Goal: Information Seeking & Learning: Check status

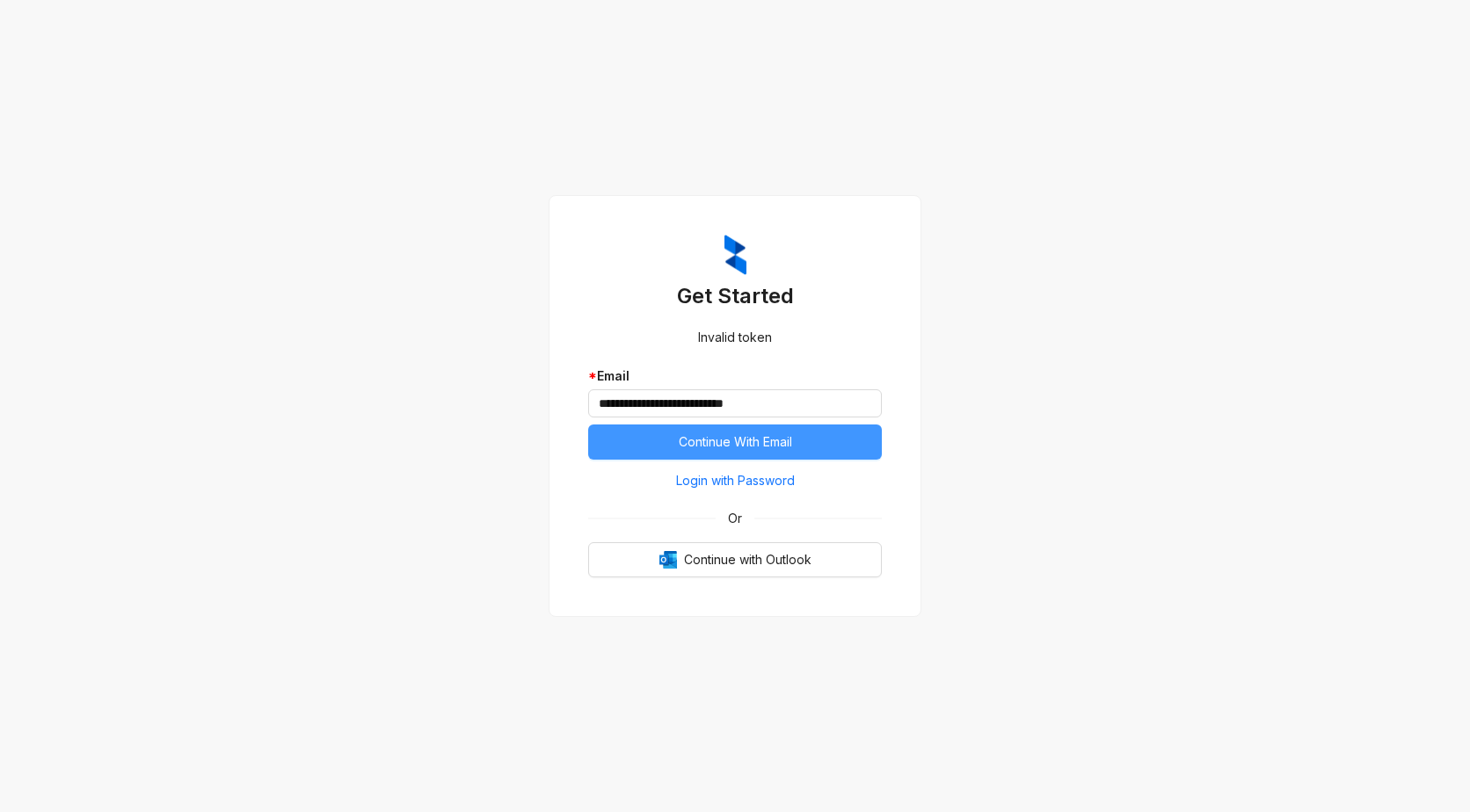
click at [786, 441] on span "Continue With Email" at bounding box center [735, 442] width 114 height 19
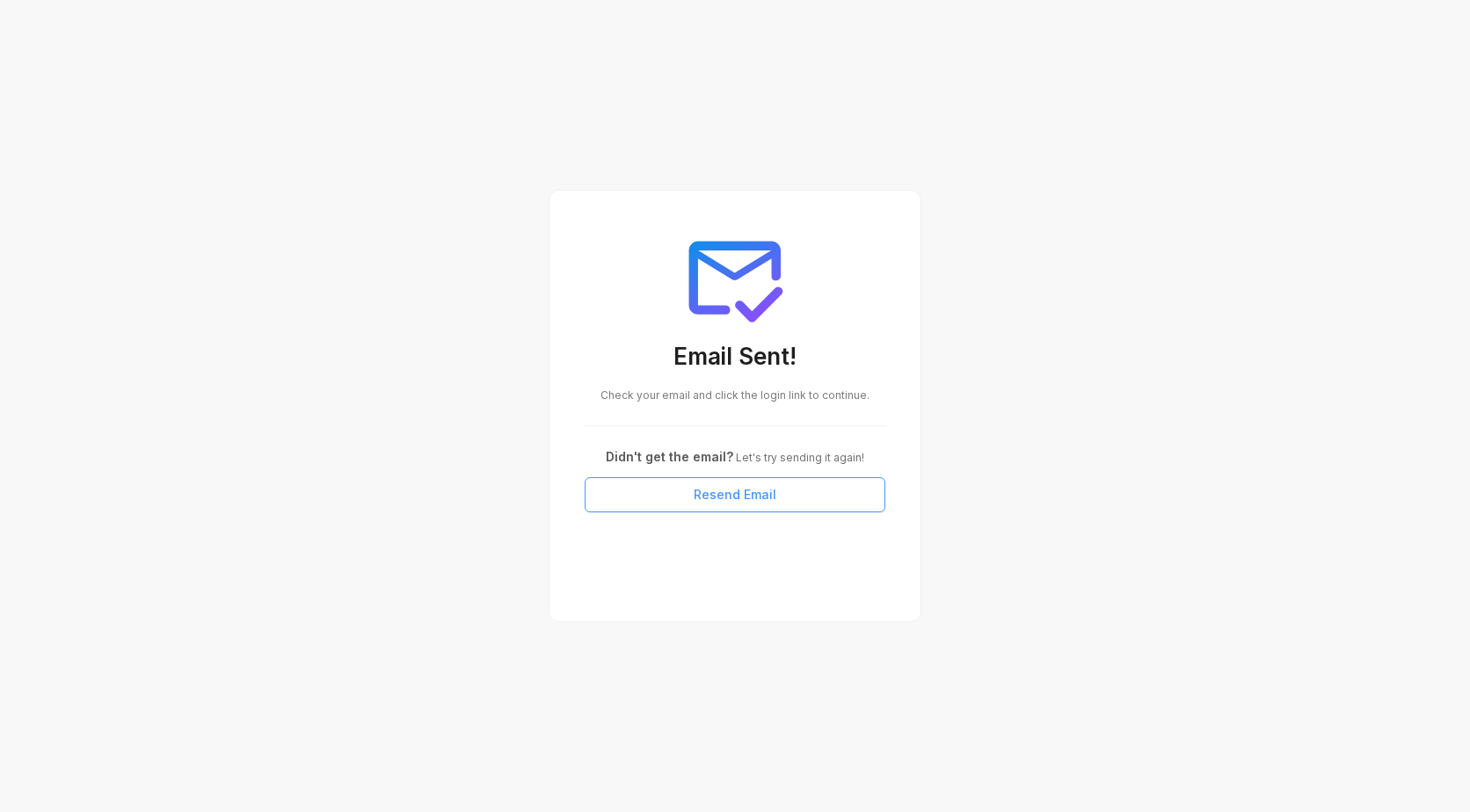
click at [748, 495] on span "Resend Email" at bounding box center [735, 494] width 82 height 19
drag, startPoint x: 1116, startPoint y: 5, endPoint x: 1134, endPoint y: 59, distance: 56.9
click at [1134, 59] on div "Email Sent! Check your email and click the login link to continue. Didn't get t…" at bounding box center [735, 406] width 1470 height 812
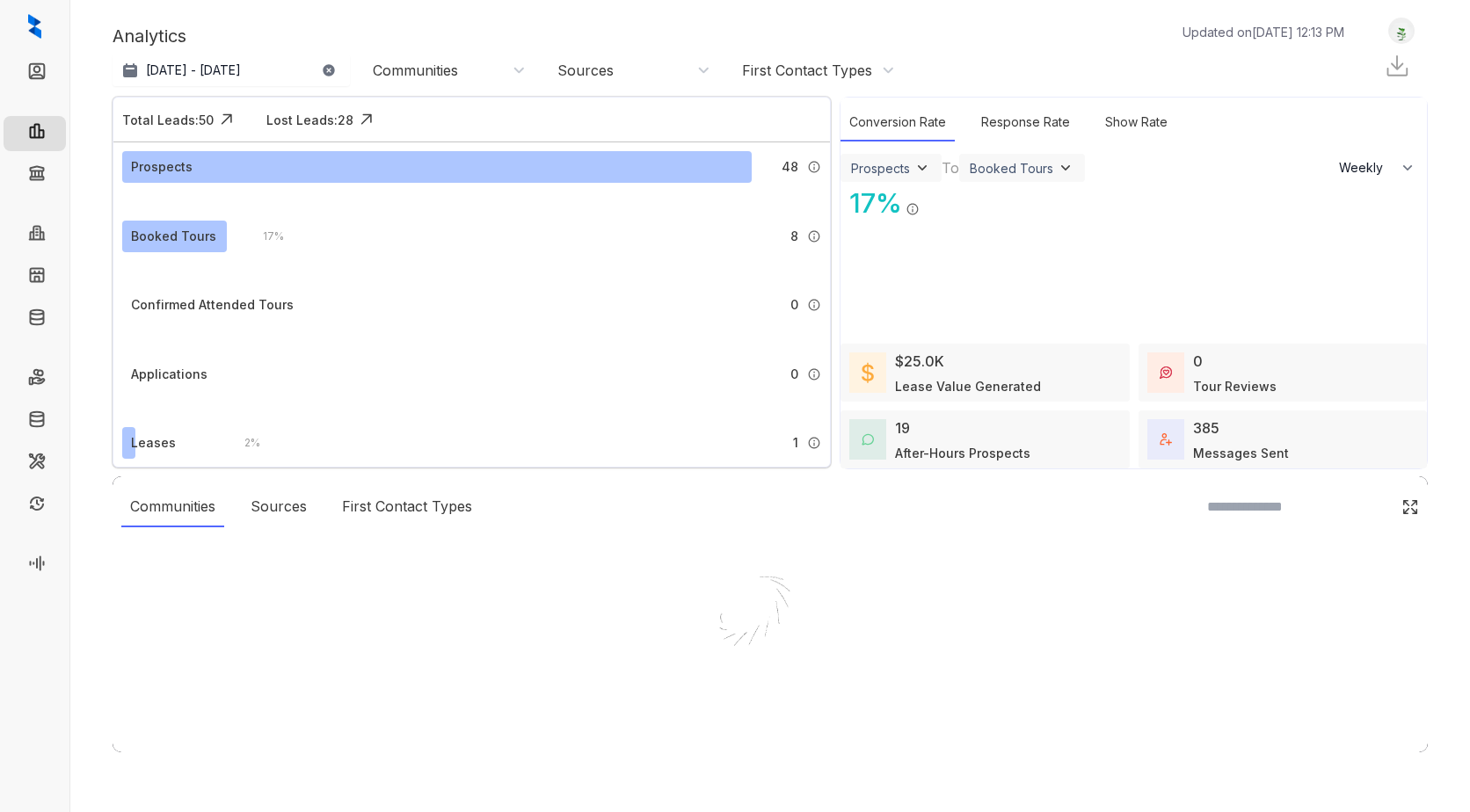
select select "******"
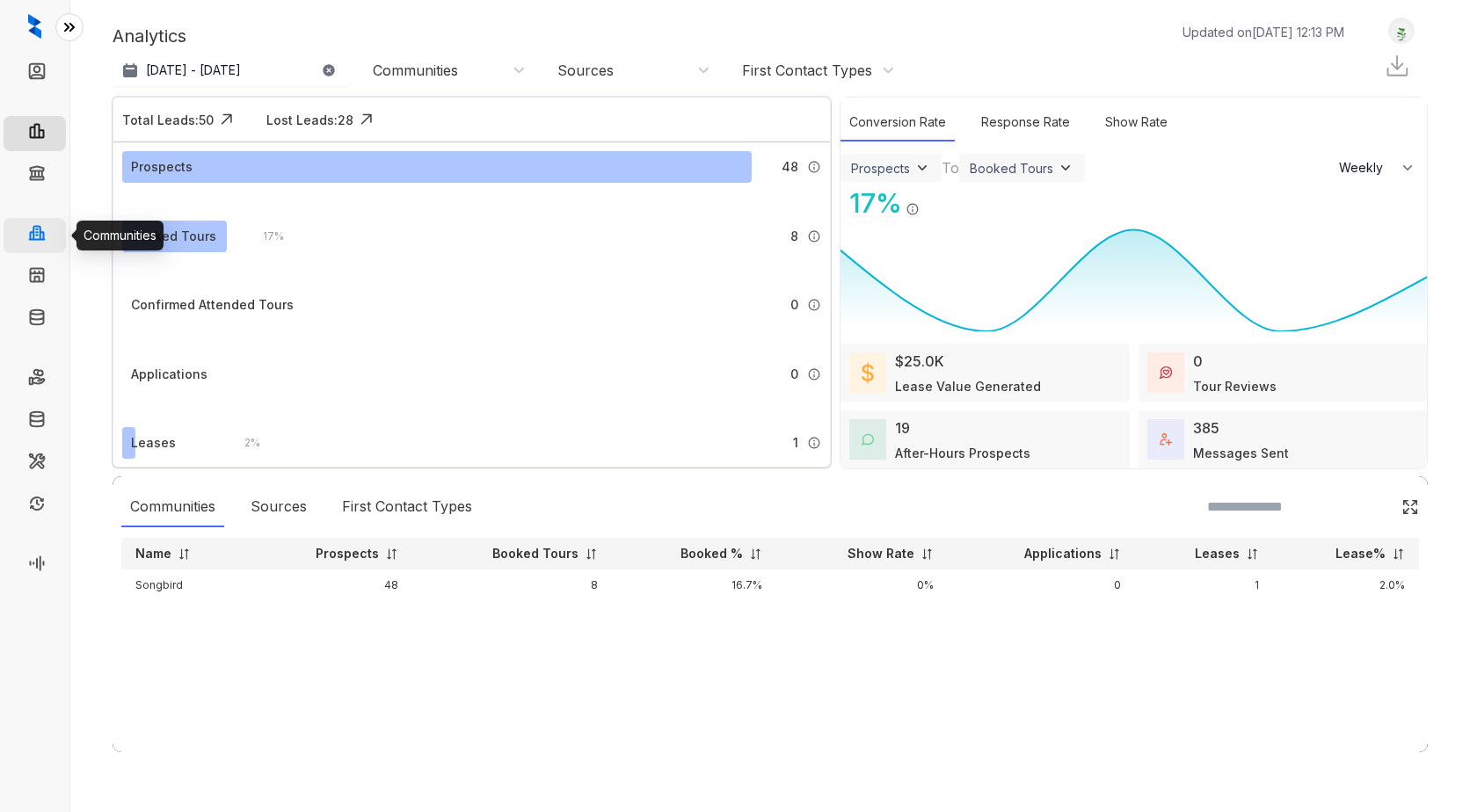
click at [54, 241] on link "Communities" at bounding box center [90, 235] width 73 height 35
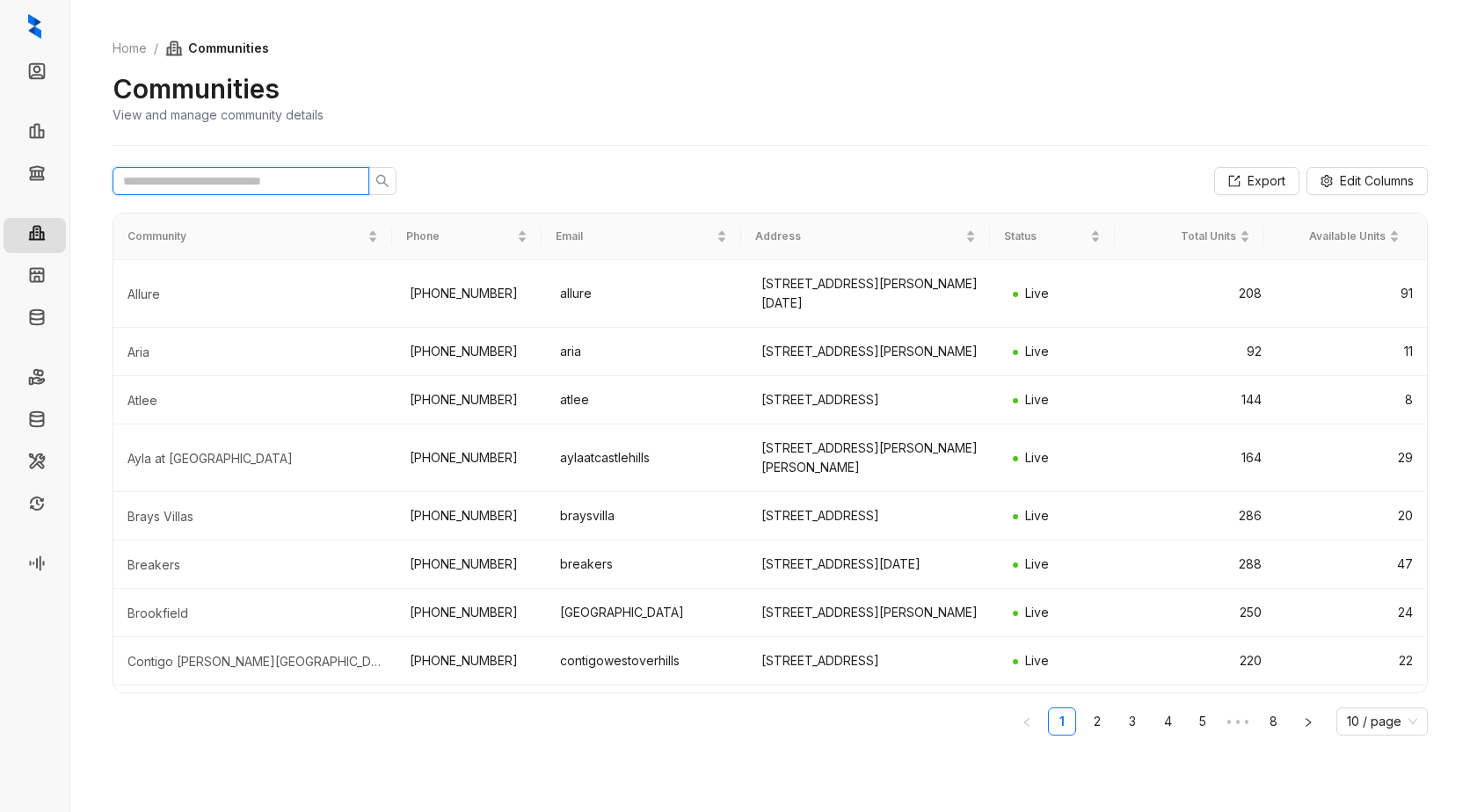
click at [208, 182] on input "text" at bounding box center [233, 181] width 221 height 19
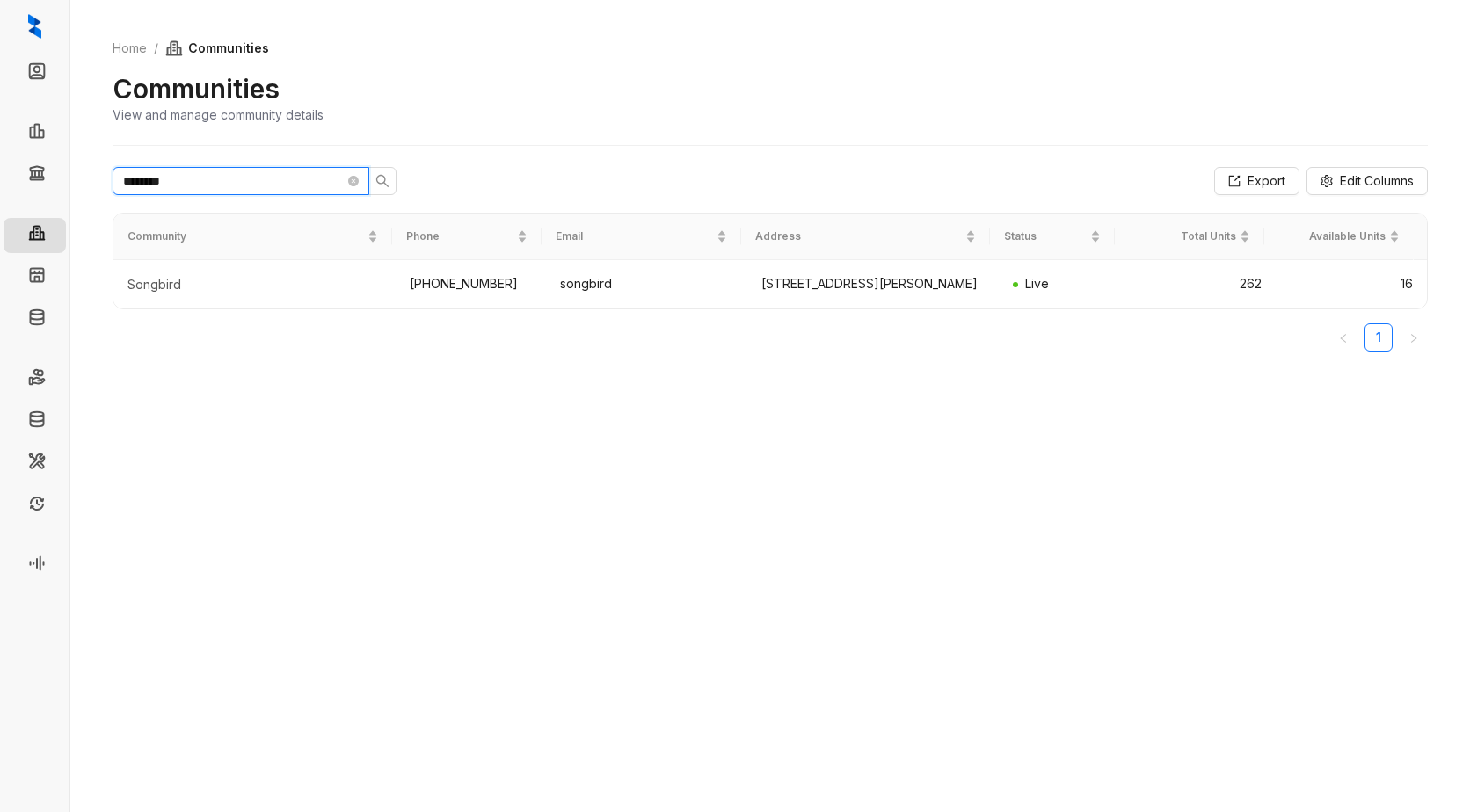
type input "********"
click at [389, 173] on button "button" at bounding box center [382, 181] width 28 height 28
click at [603, 286] on td "songbird" at bounding box center [646, 285] width 201 height 49
click at [172, 290] on div "Songbird" at bounding box center [254, 285] width 254 height 17
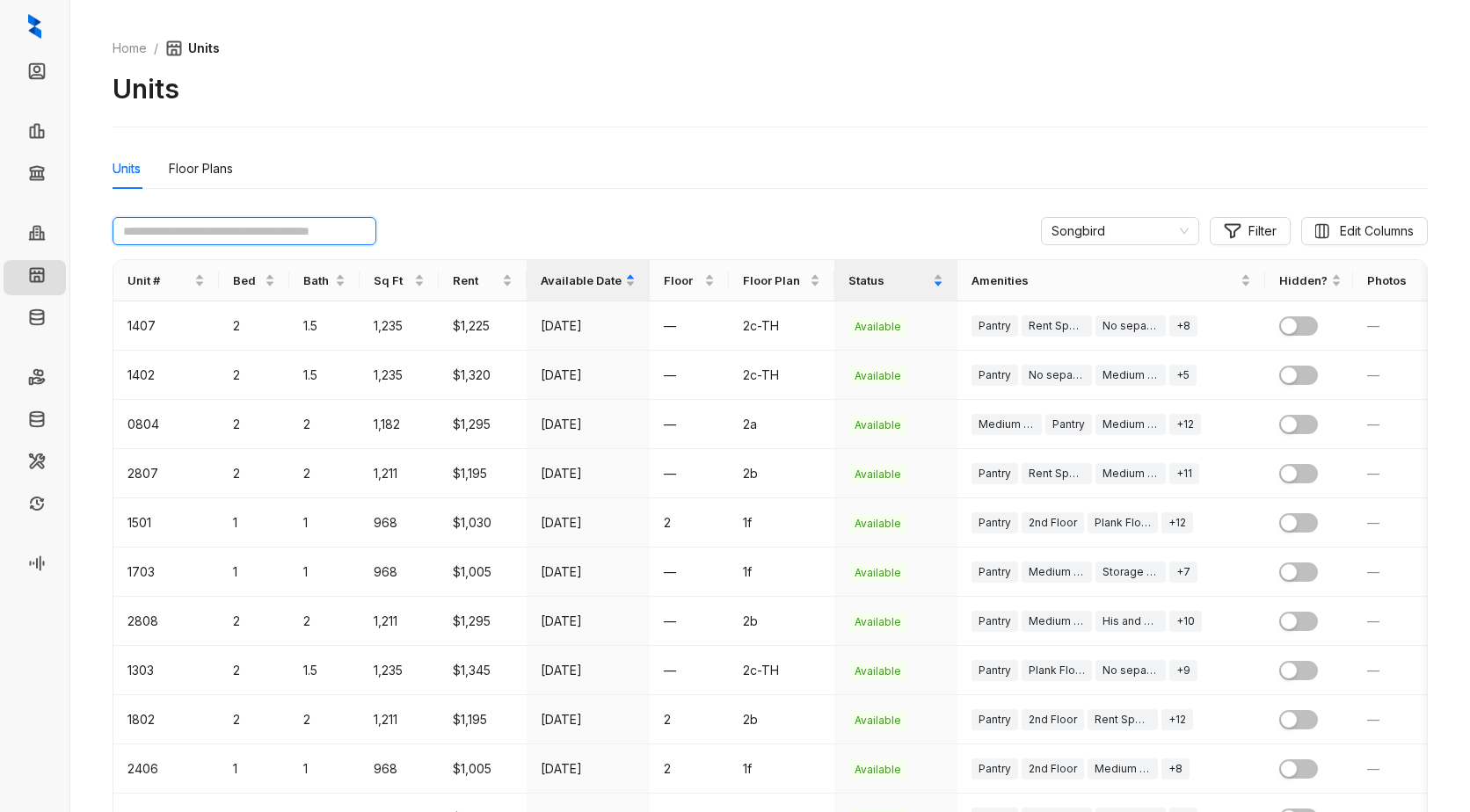
click at [228, 235] on input "text" at bounding box center [245, 230] width 264 height 28
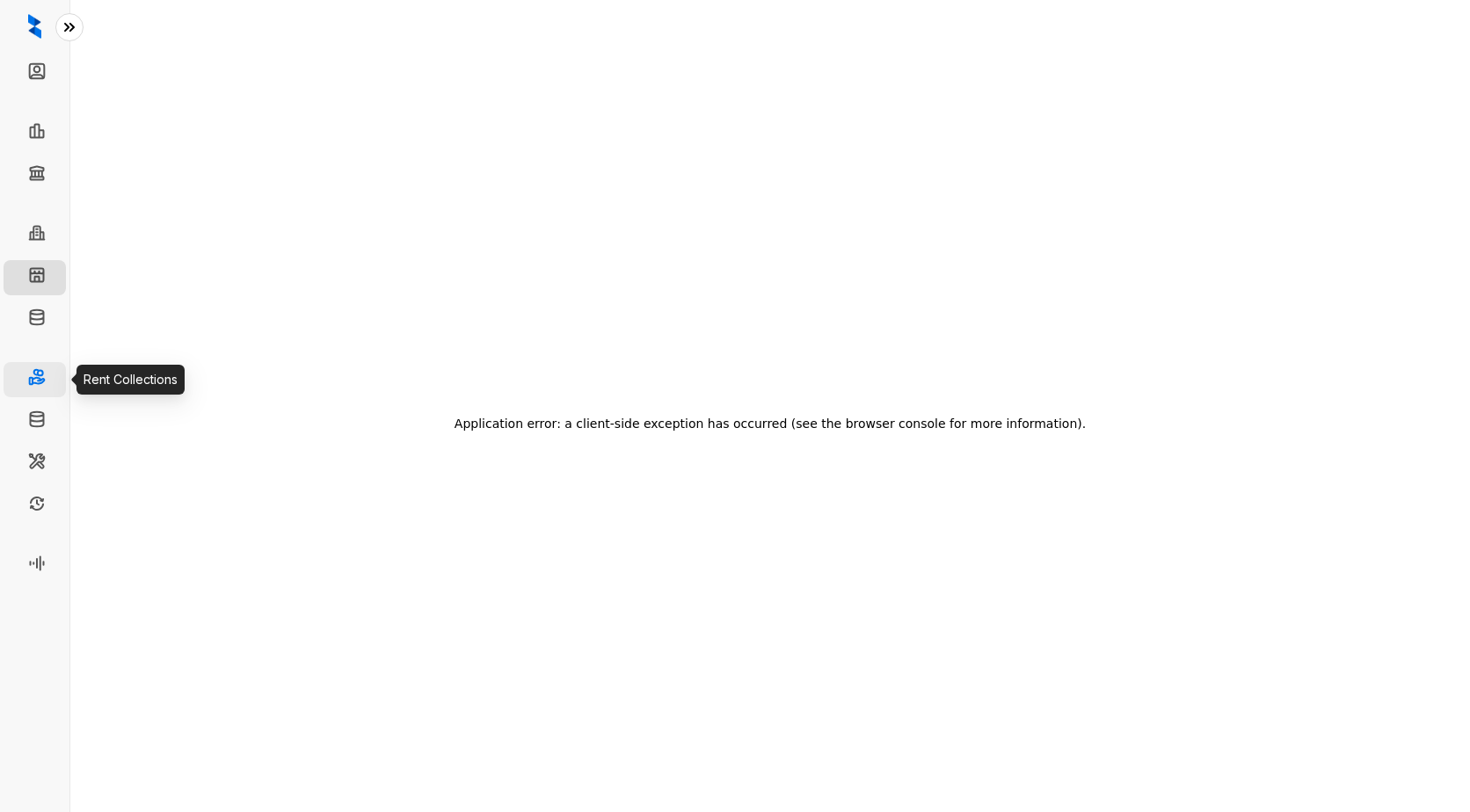
click at [54, 374] on link "Rent Collections" at bounding box center [101, 379] width 94 height 35
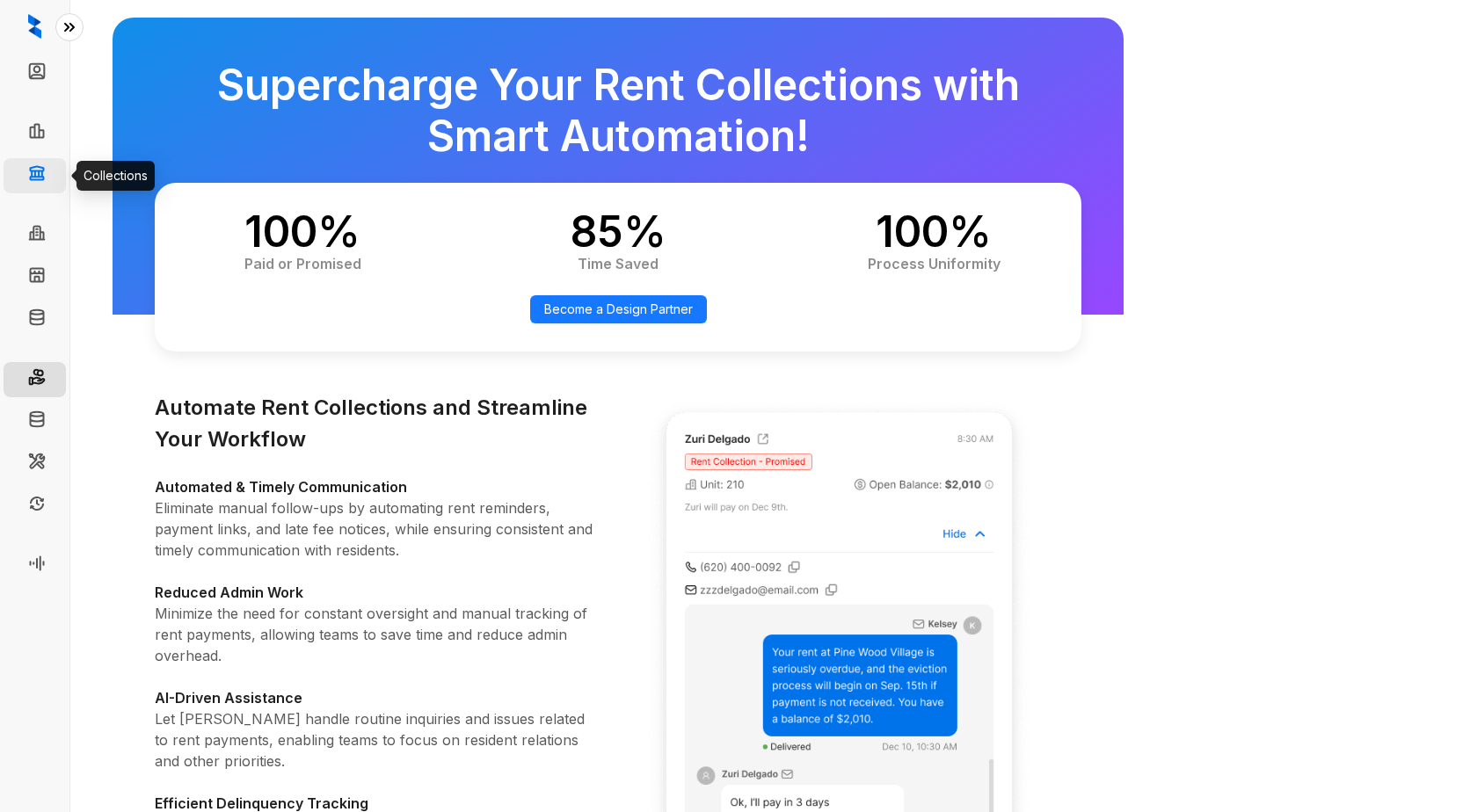
click at [54, 170] on link "Collections" at bounding box center [86, 175] width 64 height 35
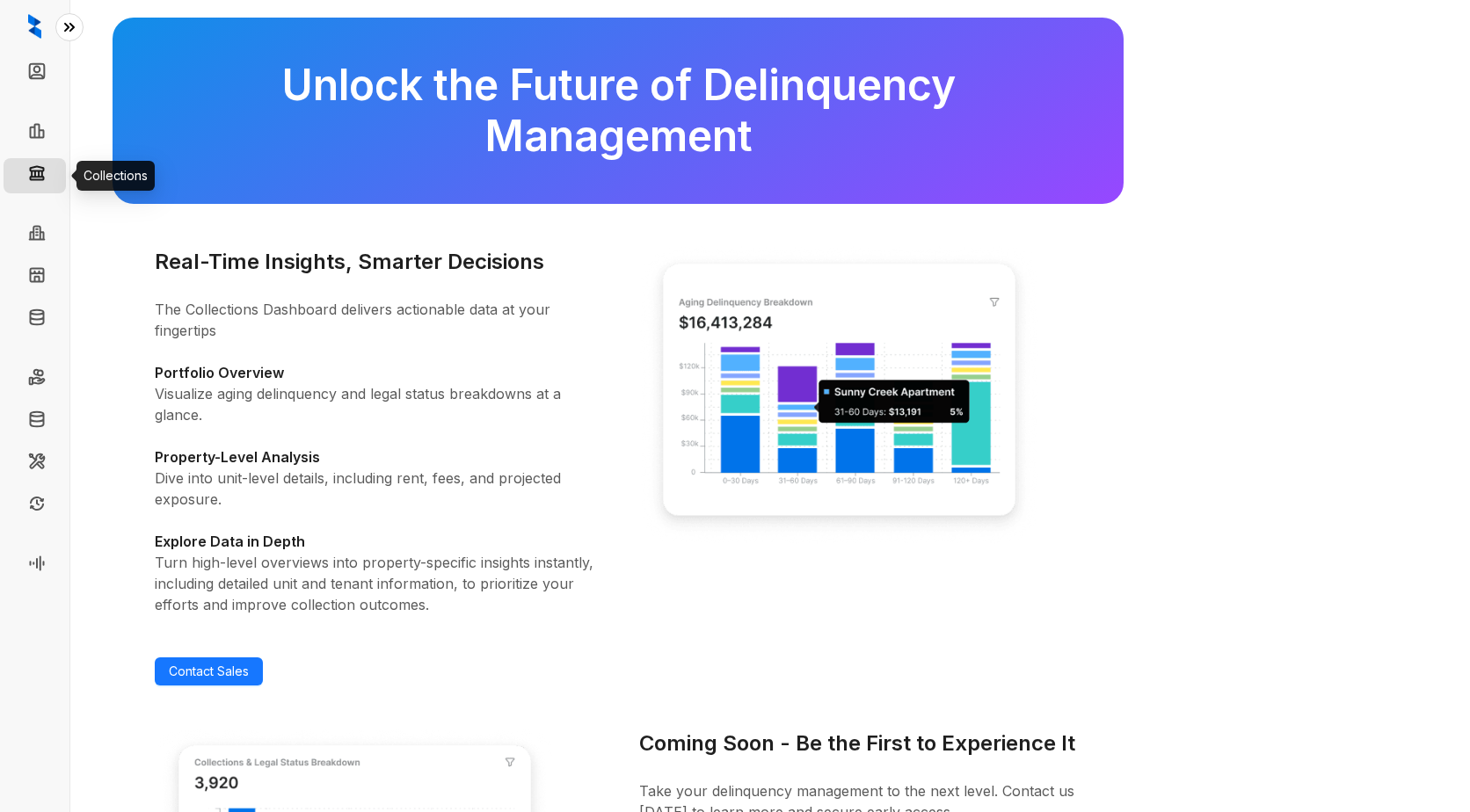
click at [54, 179] on link "Collections" at bounding box center [89, 175] width 71 height 35
click at [54, 137] on link "Leasing" at bounding box center [77, 133] width 45 height 35
select select "******"
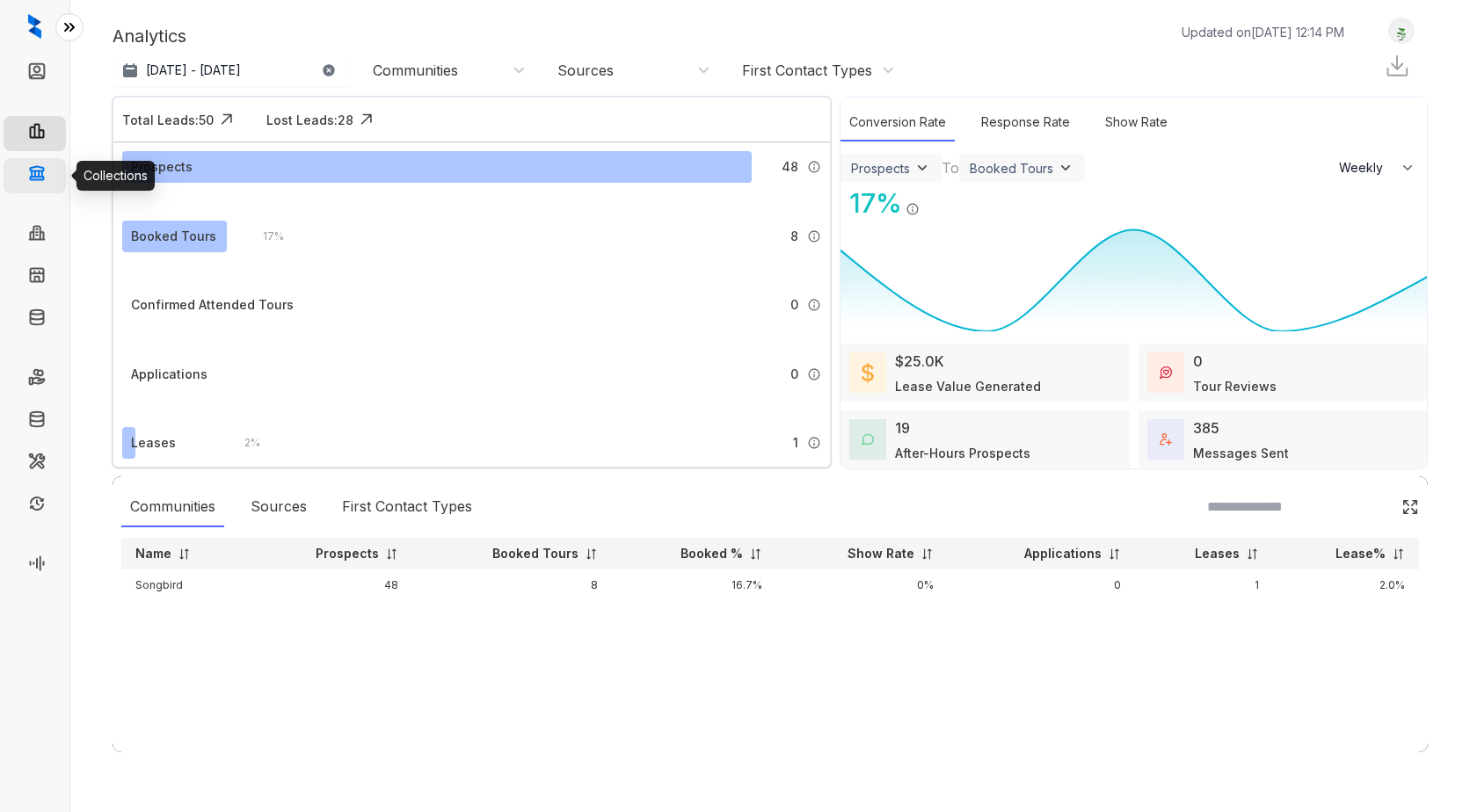
click at [54, 172] on link "Collections" at bounding box center [86, 175] width 64 height 35
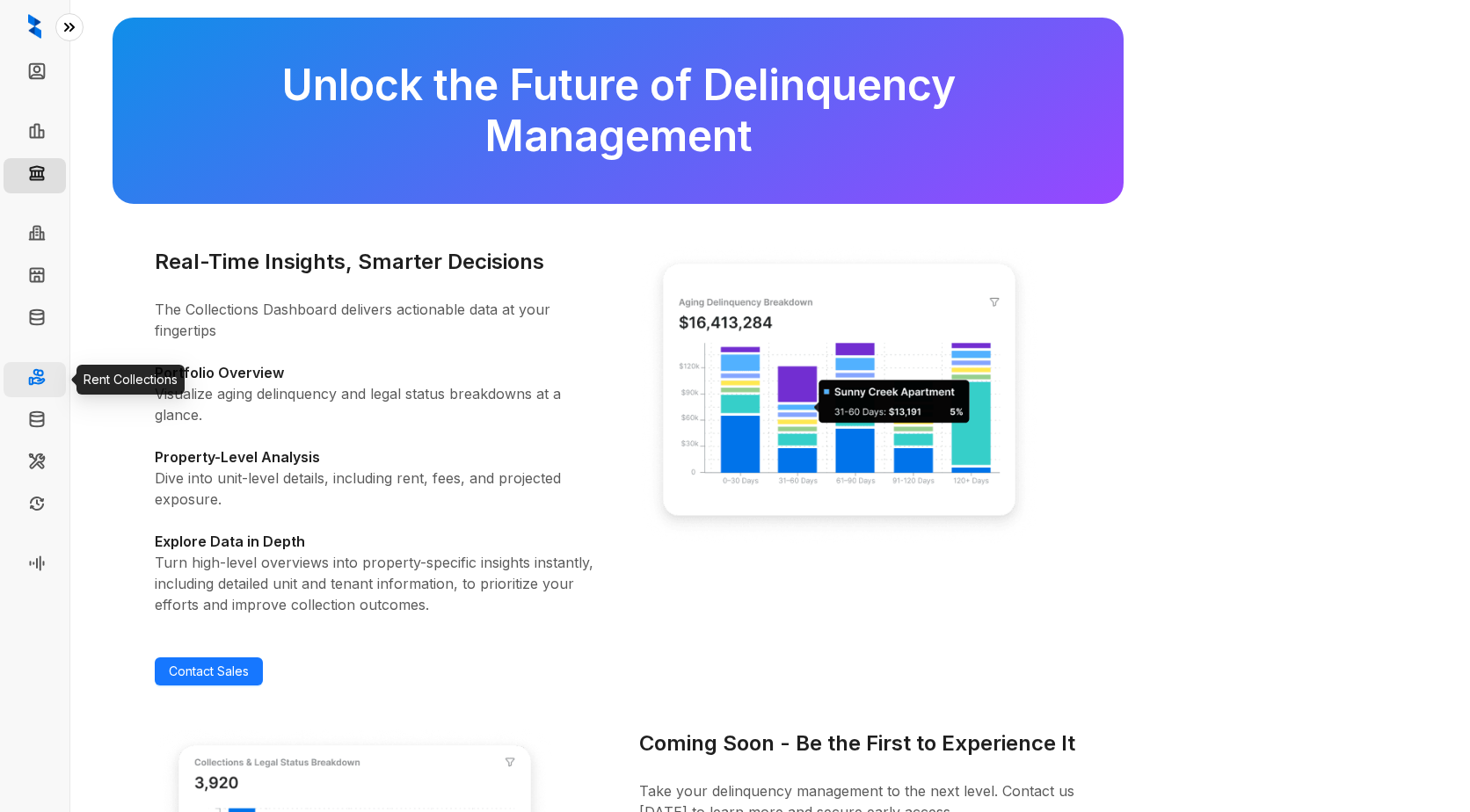
click at [54, 373] on link "Rent Collections" at bounding box center [101, 379] width 94 height 35
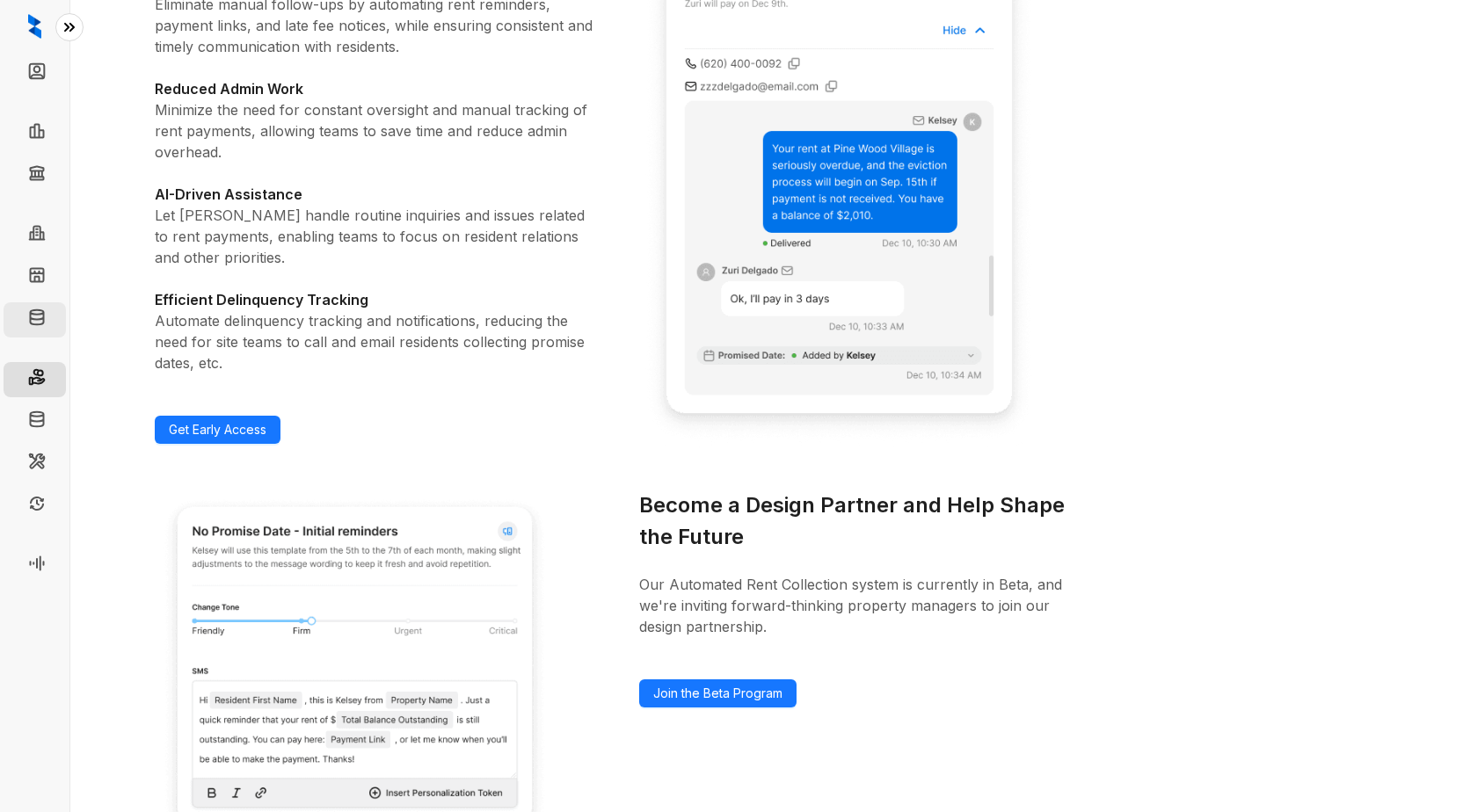
scroll to position [250, 0]
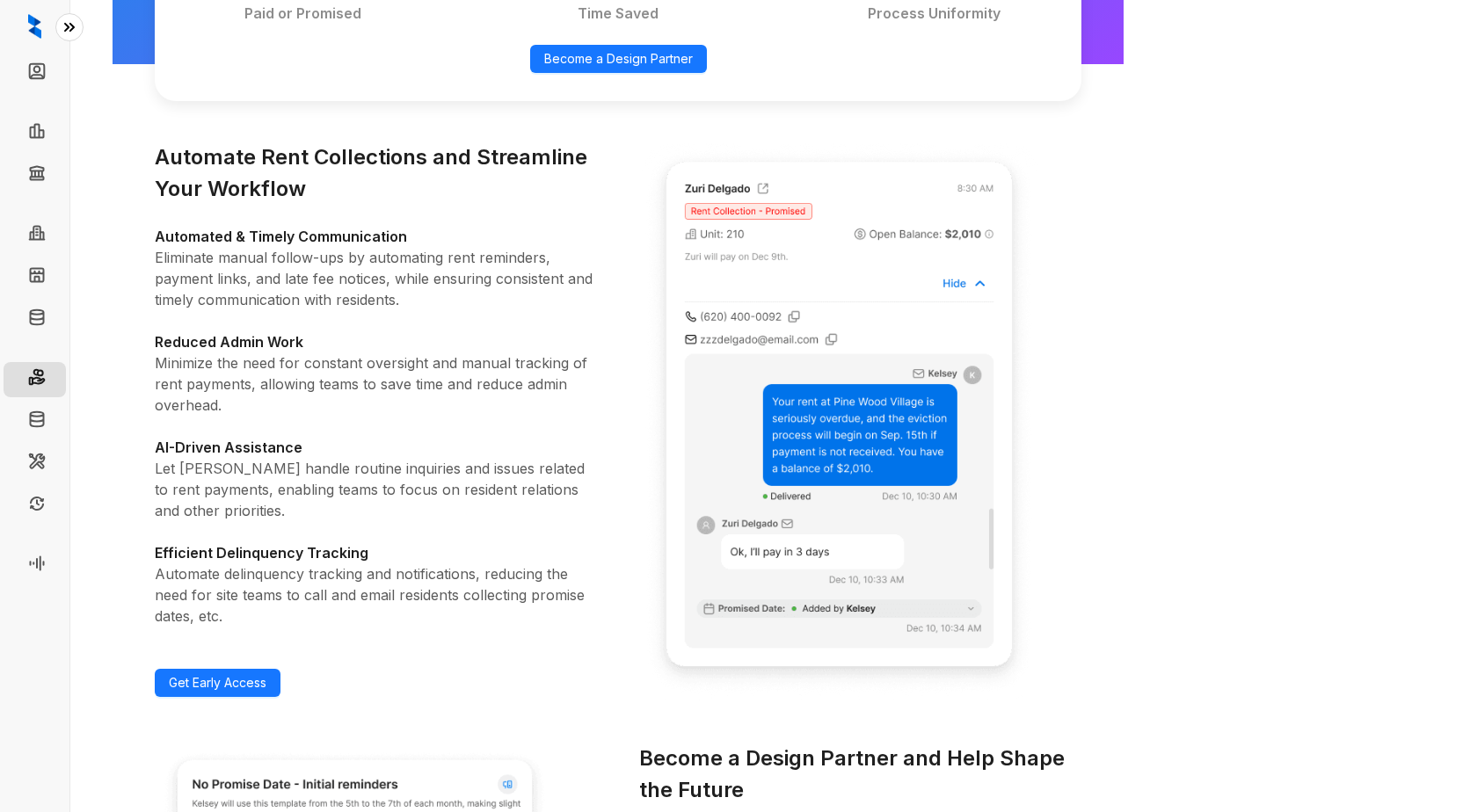
click at [67, 22] on icon at bounding box center [69, 26] width 17 height 17
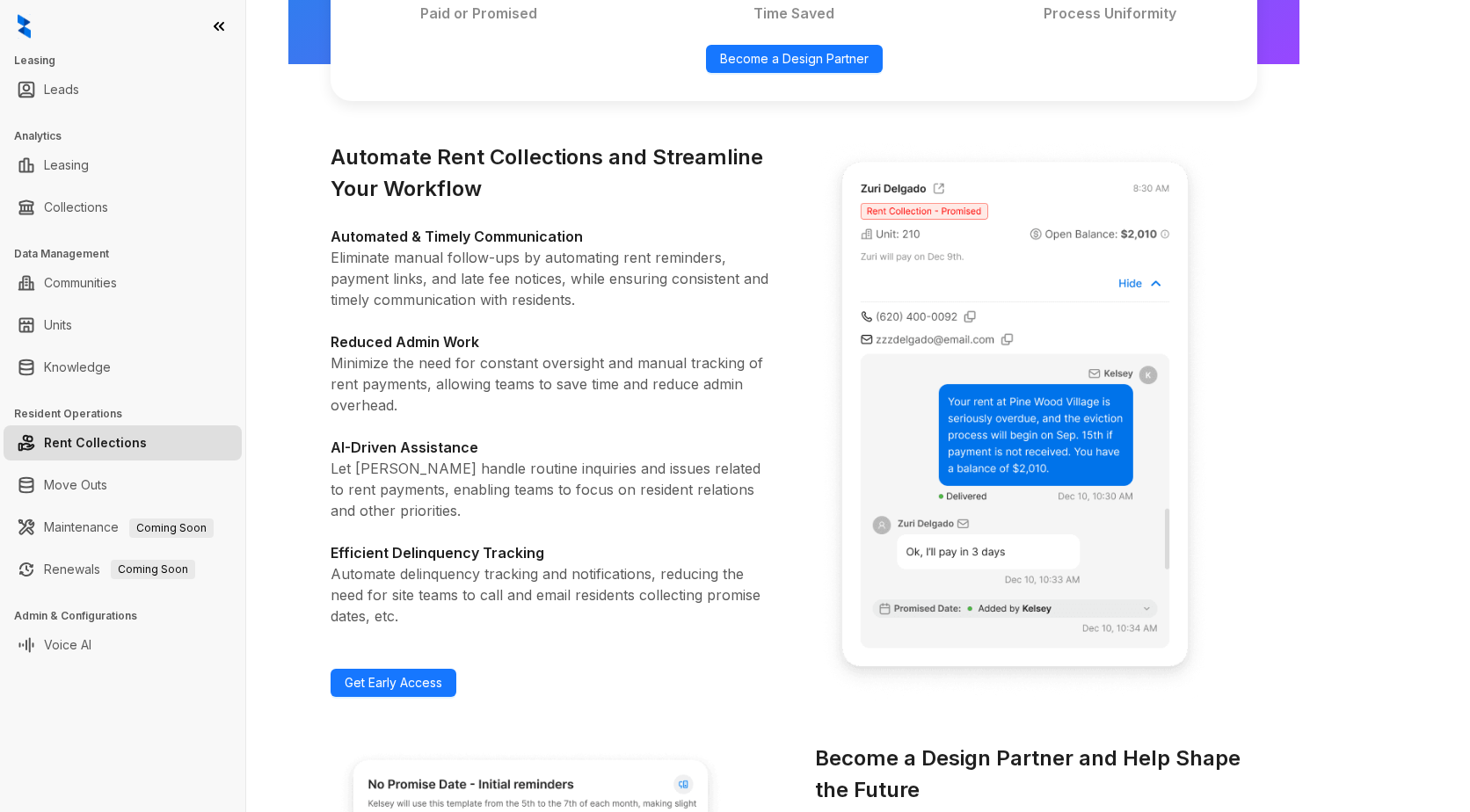
click at [26, 30] on img at bounding box center [23, 26] width 14 height 24
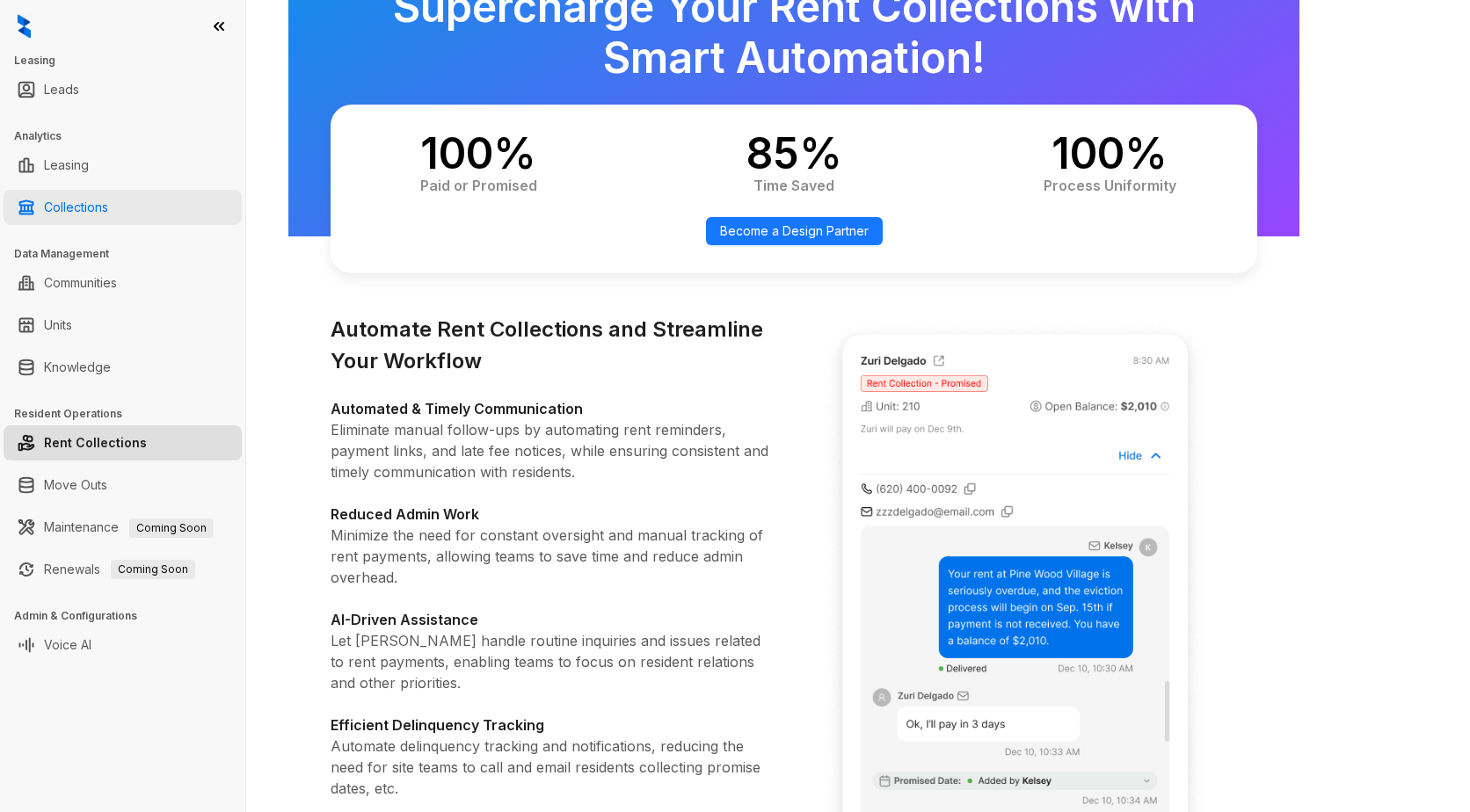
scroll to position [0, 0]
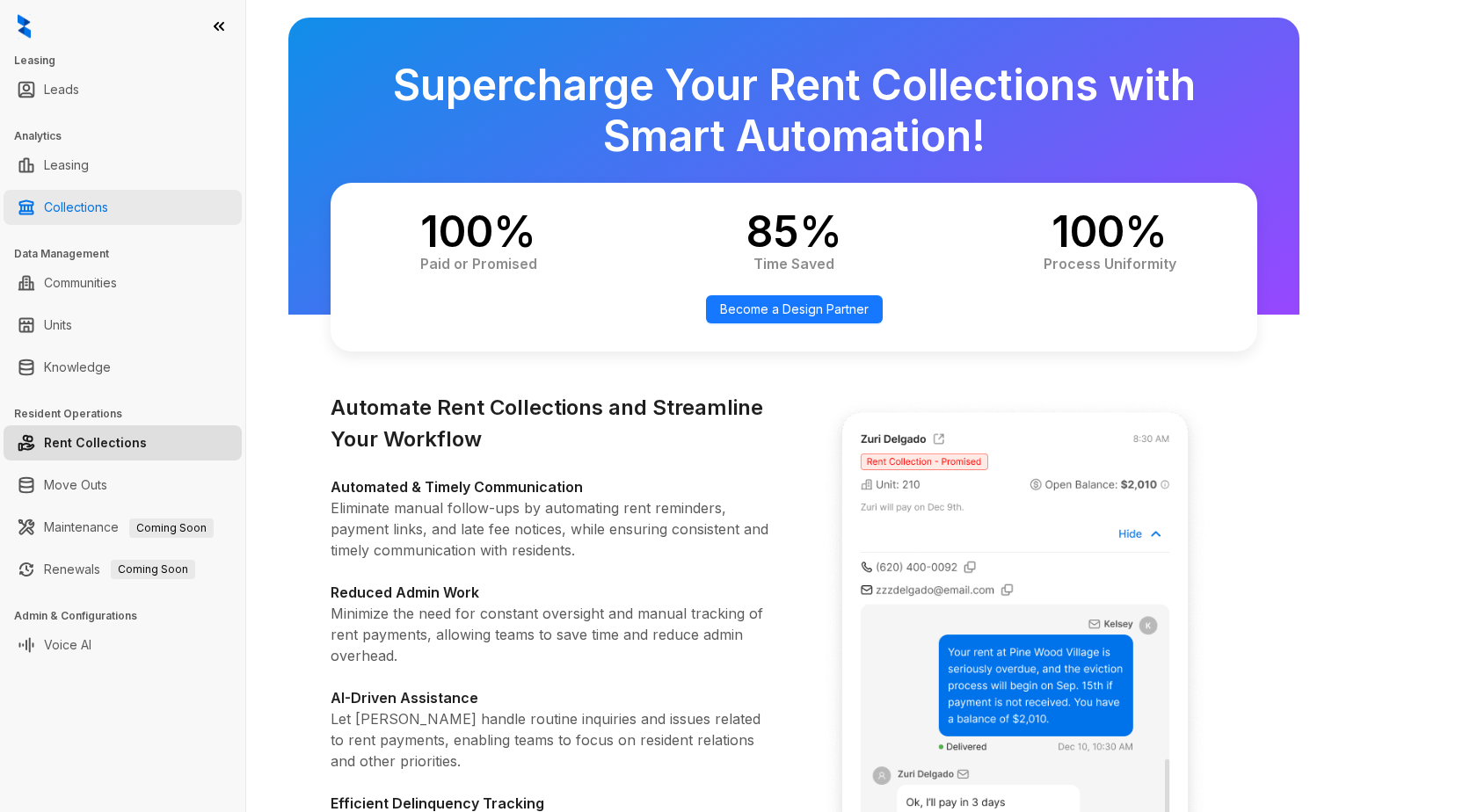
click at [70, 203] on link "Collections" at bounding box center [76, 207] width 64 height 35
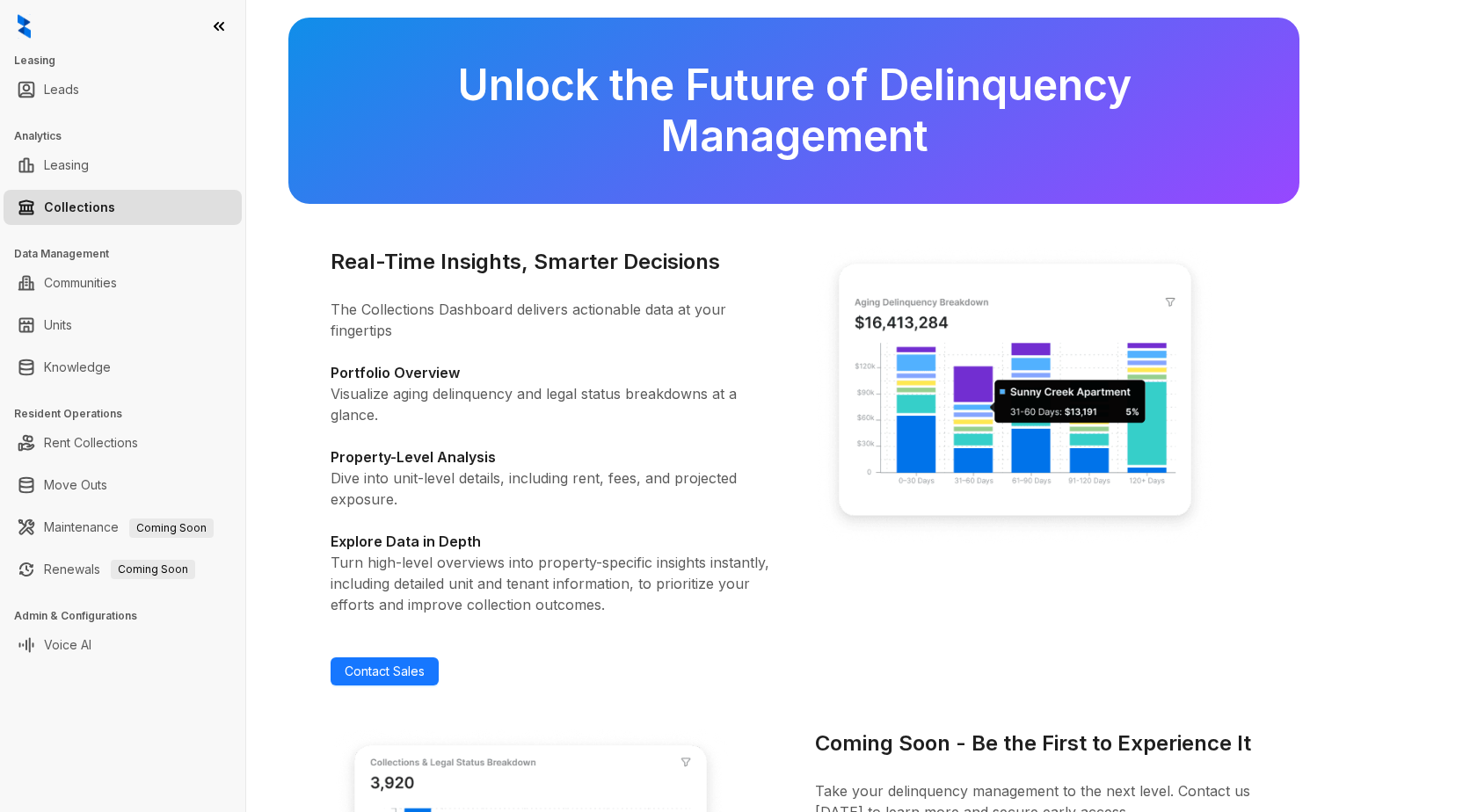
click at [20, 24] on img at bounding box center [23, 26] width 14 height 24
click at [225, 20] on icon at bounding box center [219, 25] width 17 height 17
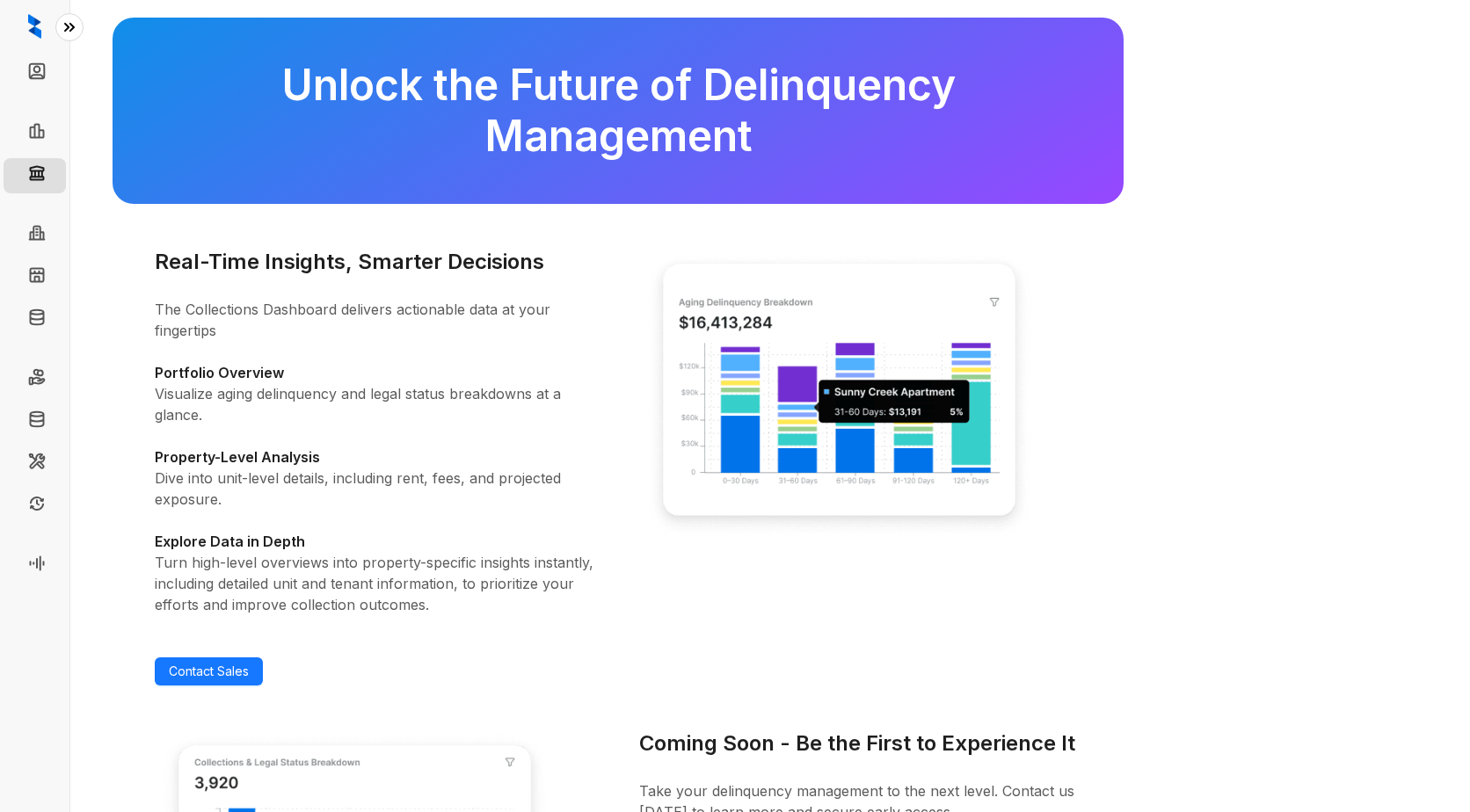
click at [35, 23] on img at bounding box center [34, 26] width 14 height 24
click at [43, 30] on div at bounding box center [34, 26] width 70 height 52
click at [54, 68] on link "Leads" at bounding box center [71, 73] width 35 height 35
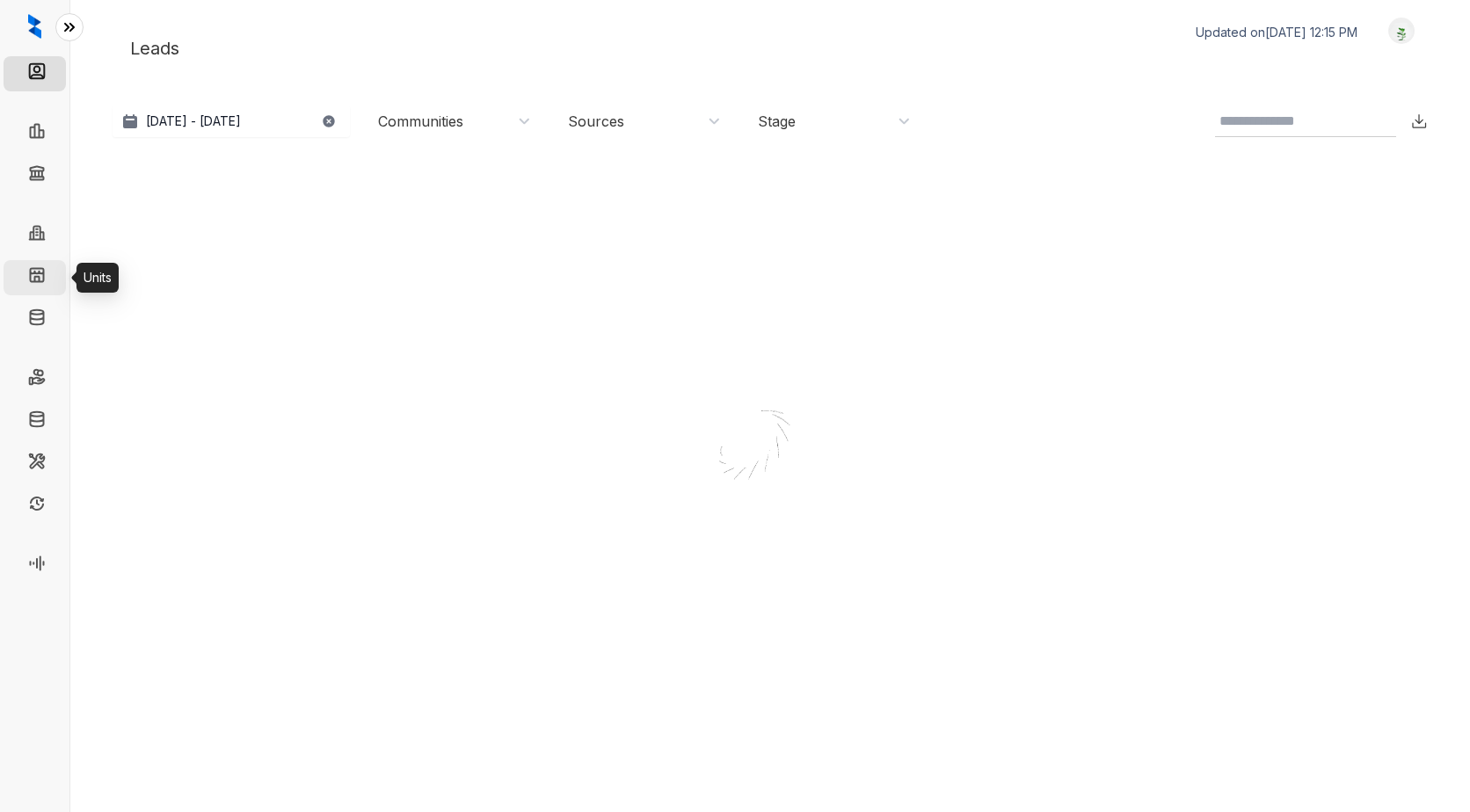
click at [54, 280] on link "Units" at bounding box center [68, 277] width 28 height 35
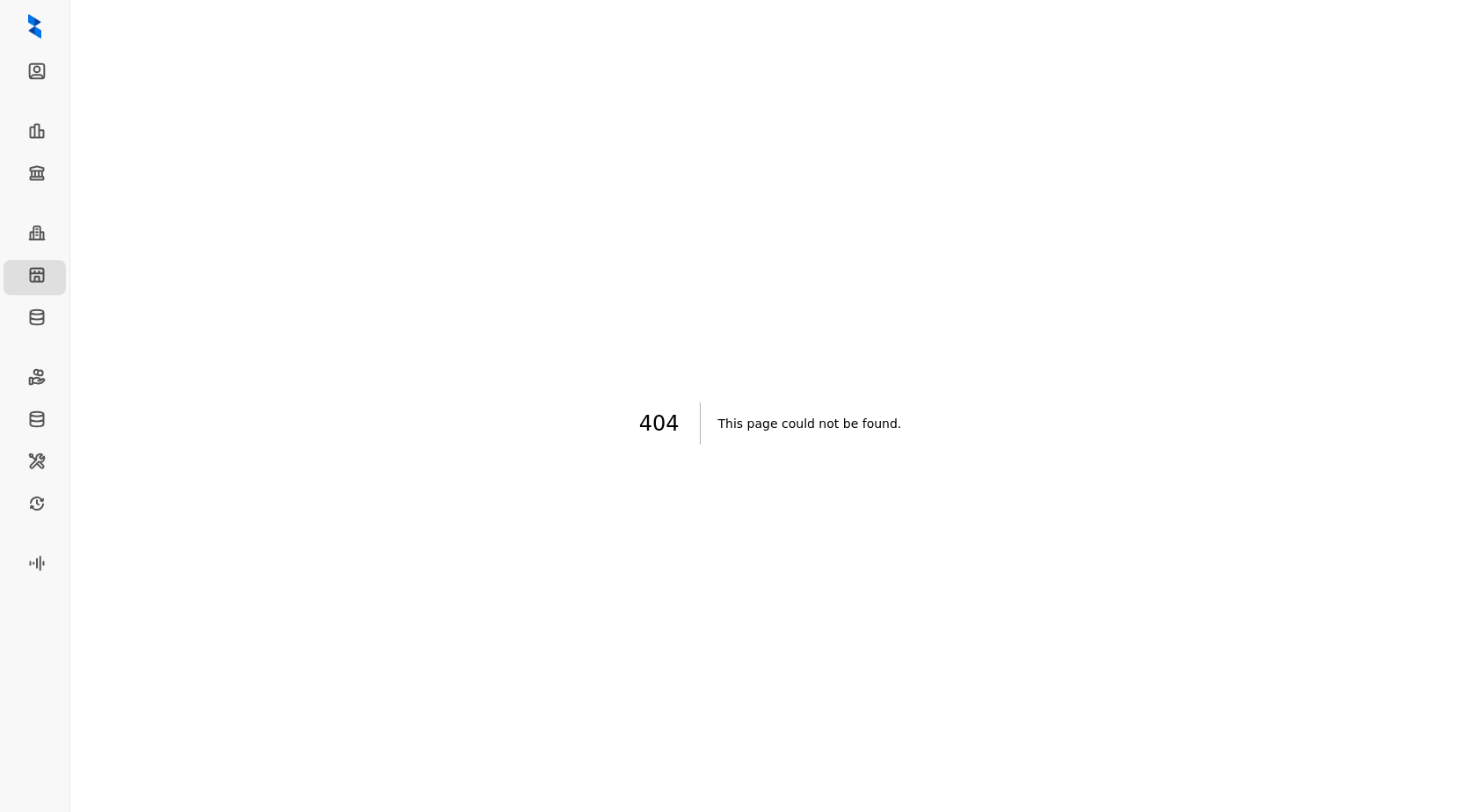
click at [669, 363] on div "404 This page could not be found ." at bounding box center [771, 423] width 1316 height 812
click at [54, 68] on link "Leads" at bounding box center [71, 73] width 35 height 35
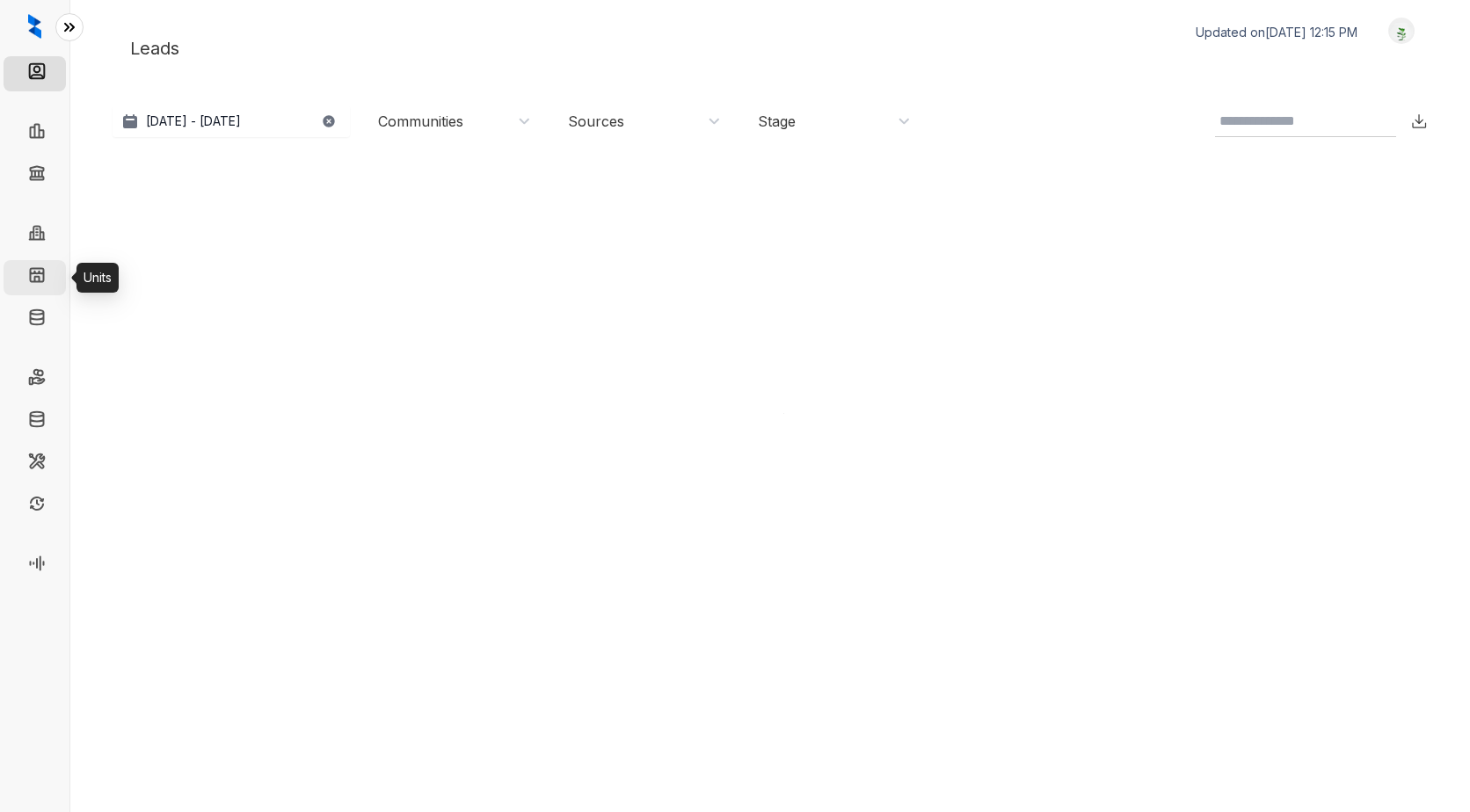
click at [54, 275] on link "Units" at bounding box center [68, 277] width 28 height 35
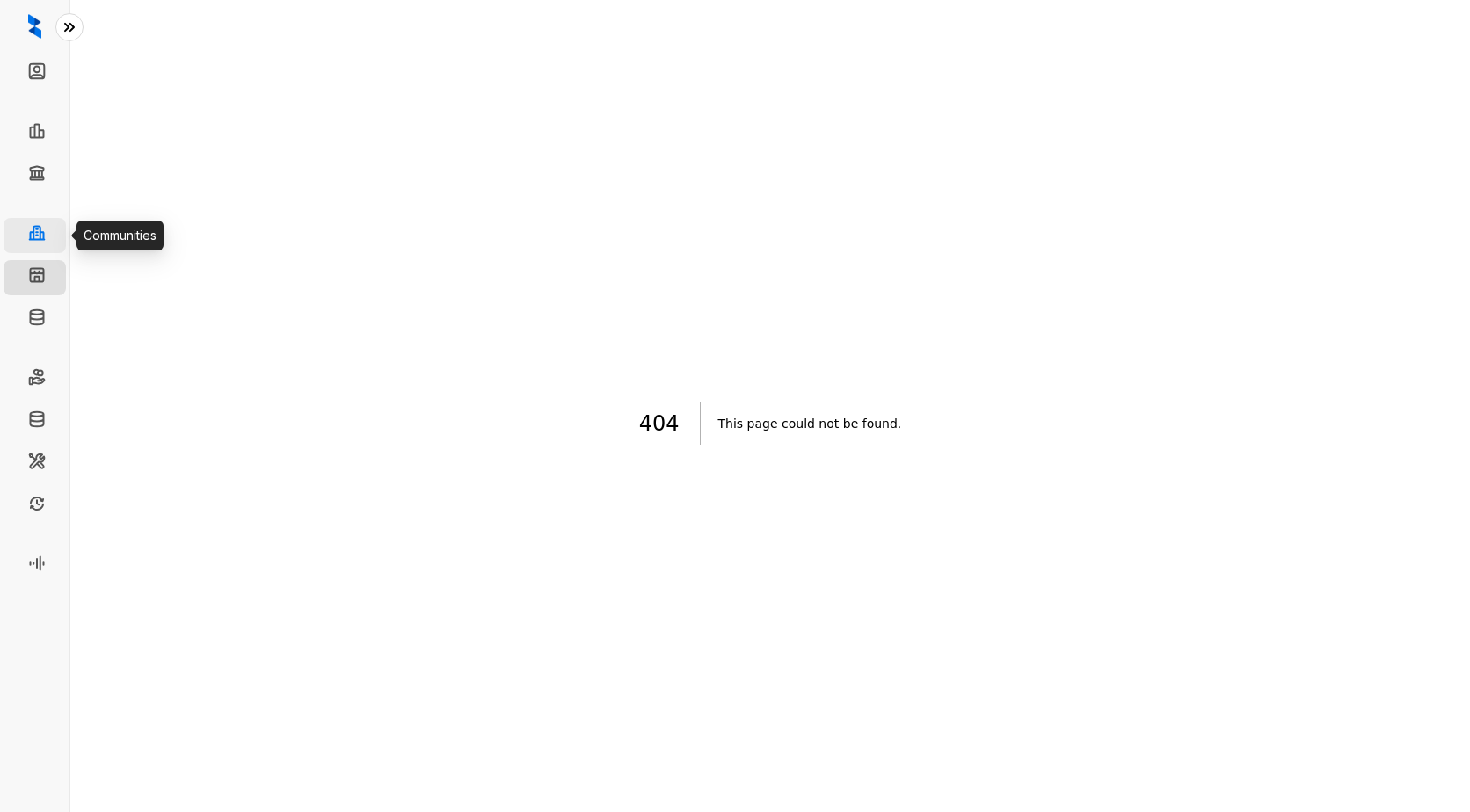
click at [54, 230] on link "Communities" at bounding box center [90, 235] width 73 height 35
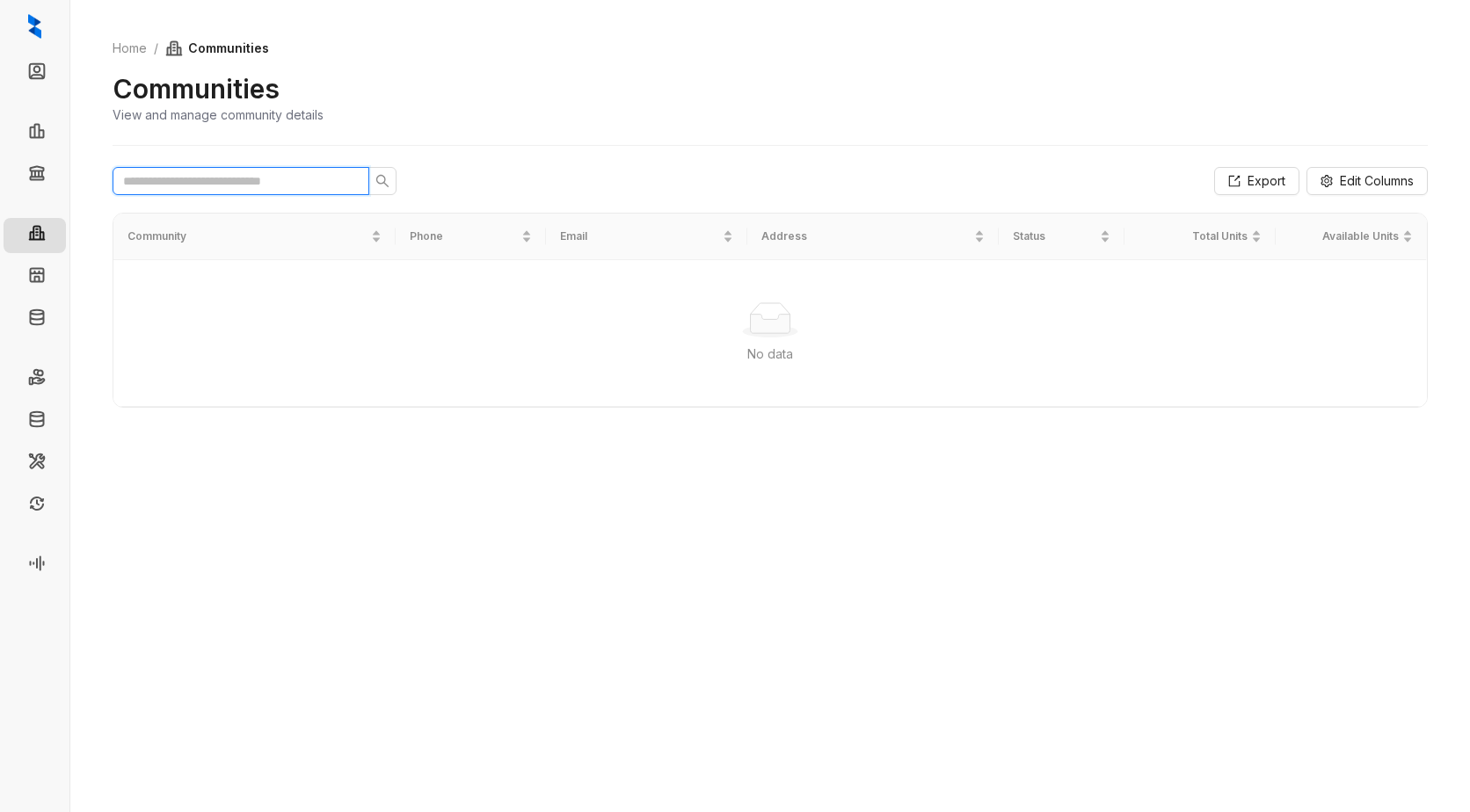
click at [208, 181] on input "text" at bounding box center [233, 181] width 221 height 19
type input "********"
click at [370, 84] on div "Communities View and manage community details" at bounding box center [771, 98] width 1316 height 51
click at [54, 267] on link "Units" at bounding box center [68, 277] width 28 height 35
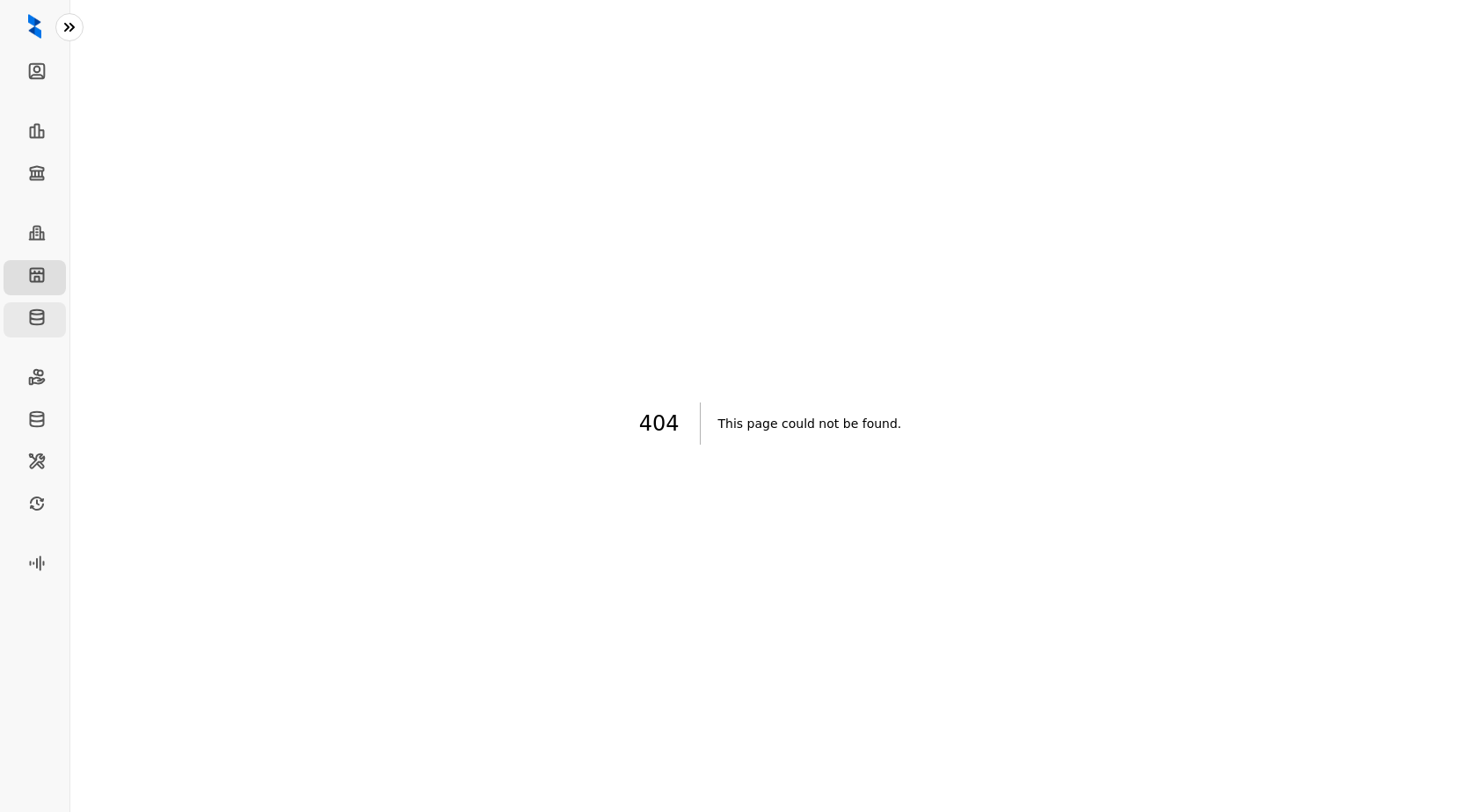
click at [54, 317] on link "Knowledge" at bounding box center [88, 320] width 67 height 35
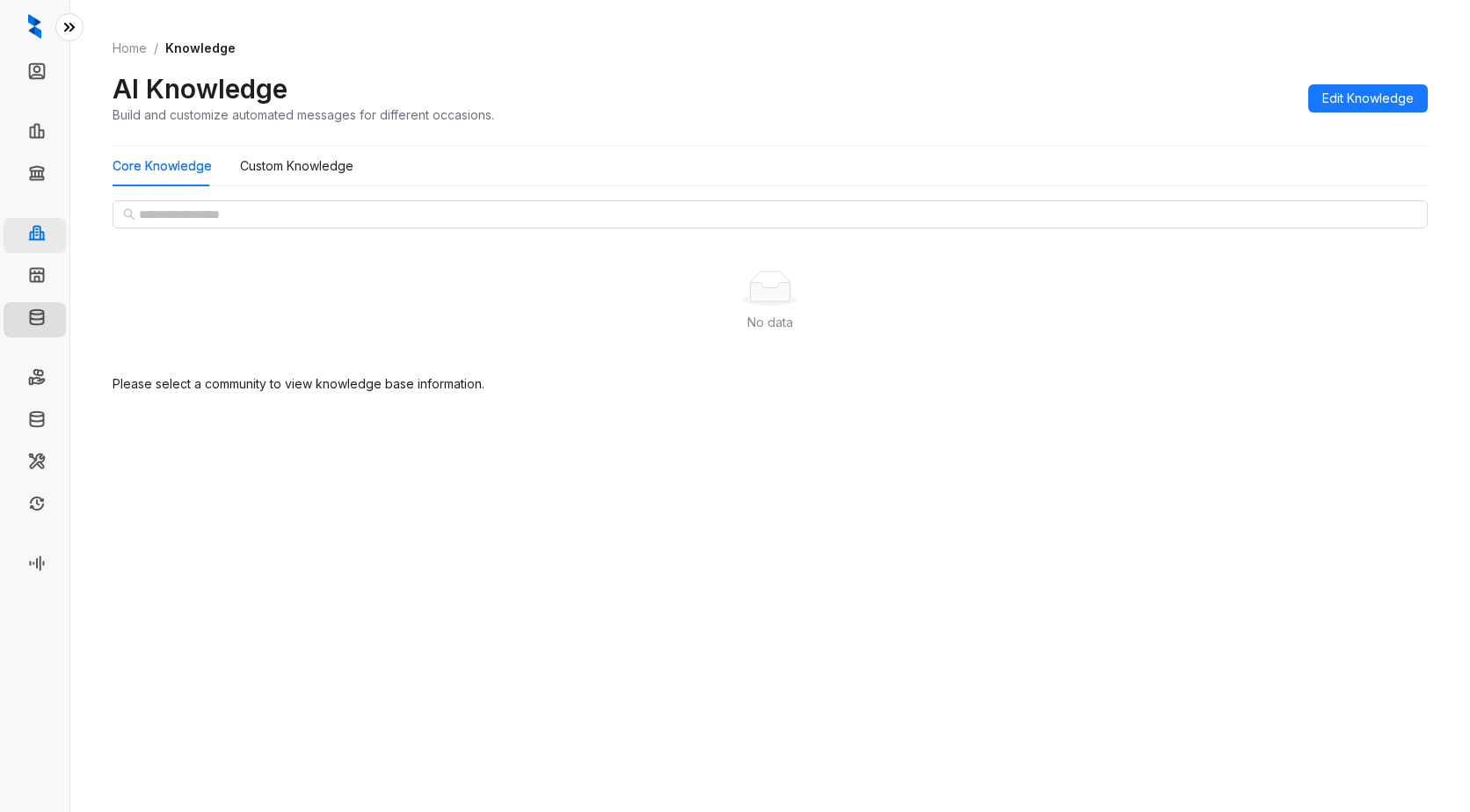
click at [54, 232] on link "Communities" at bounding box center [90, 235] width 73 height 35
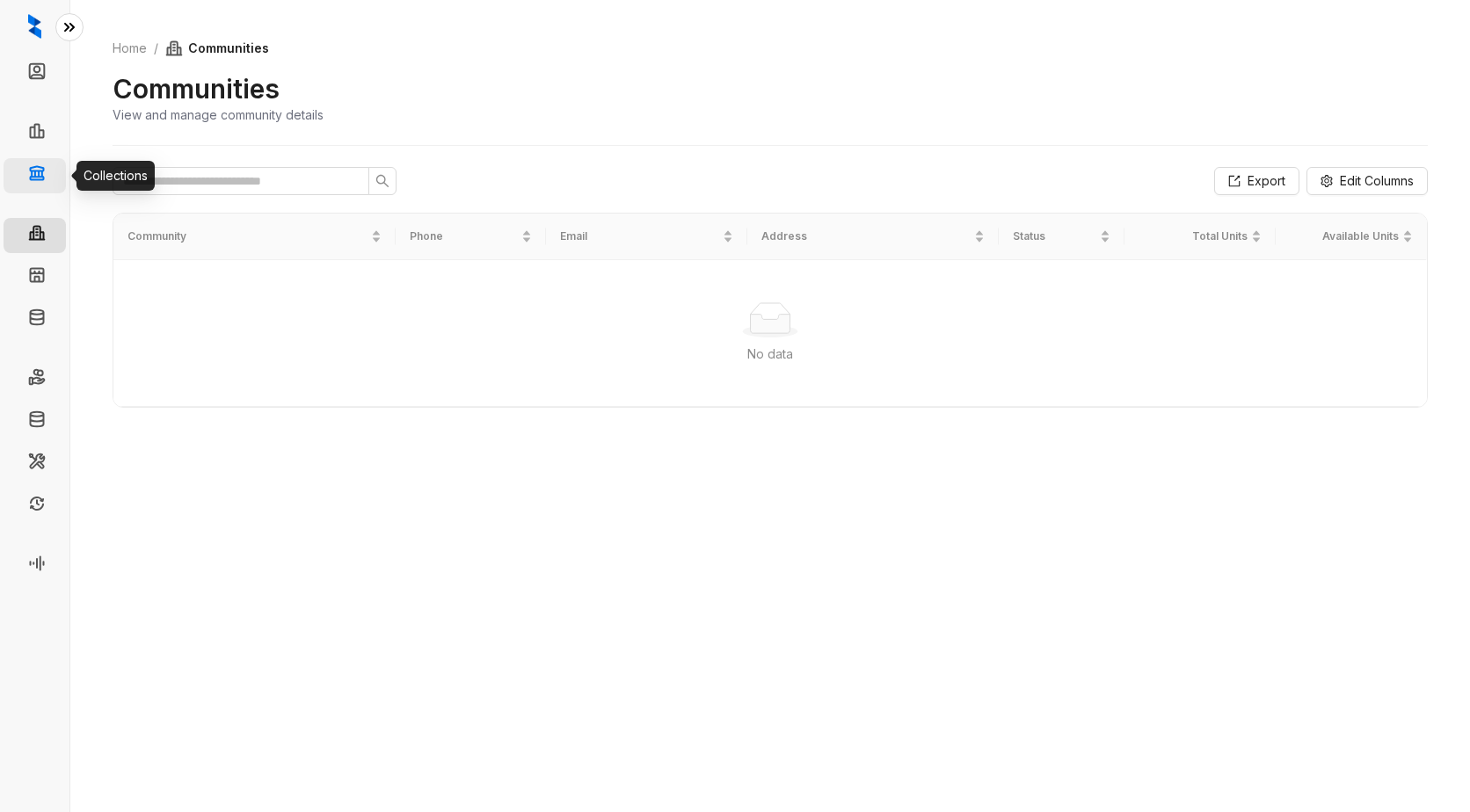
click at [54, 162] on link "Collections" at bounding box center [86, 175] width 64 height 35
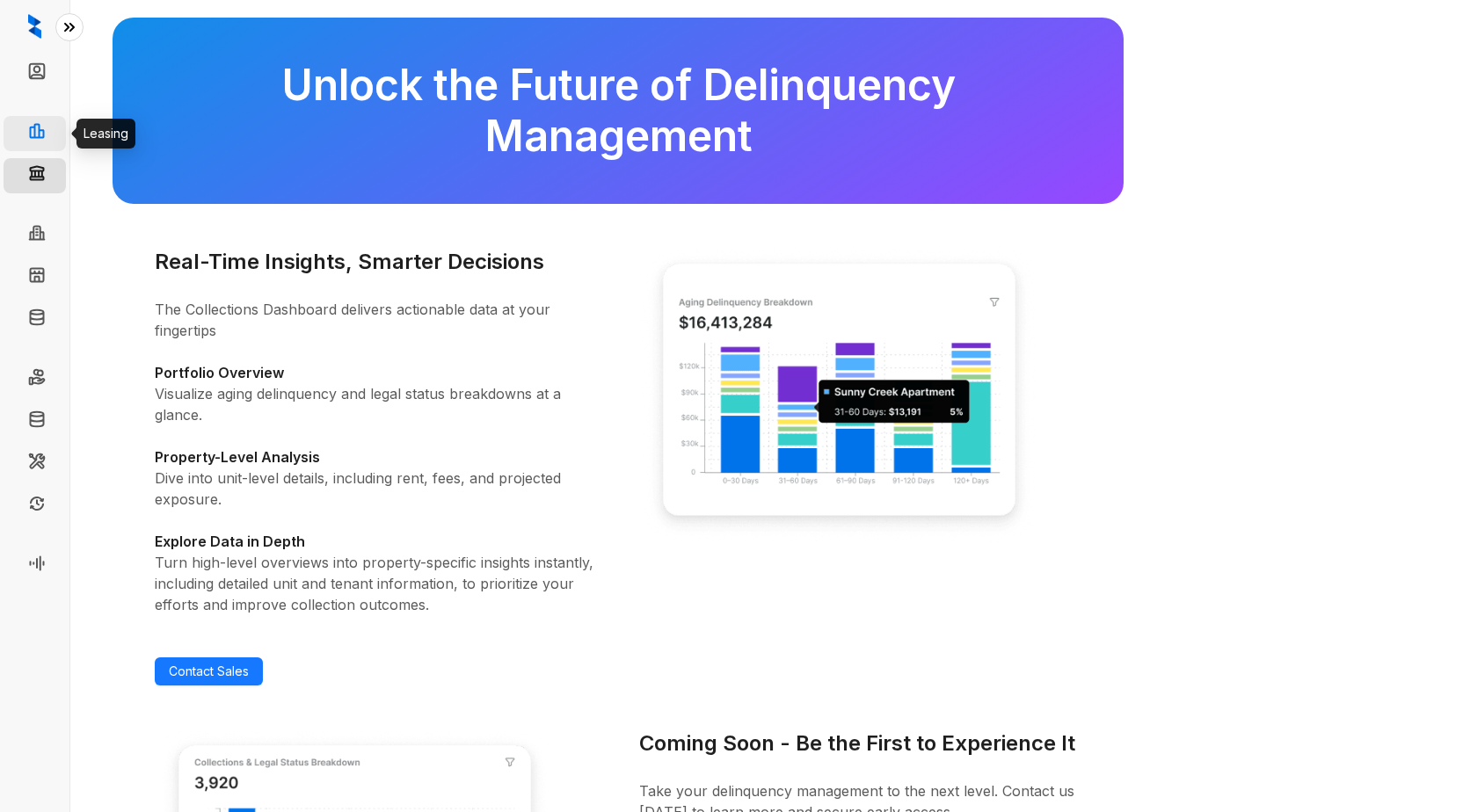
click at [54, 132] on link "Leasing" at bounding box center [77, 133] width 45 height 35
select select "******"
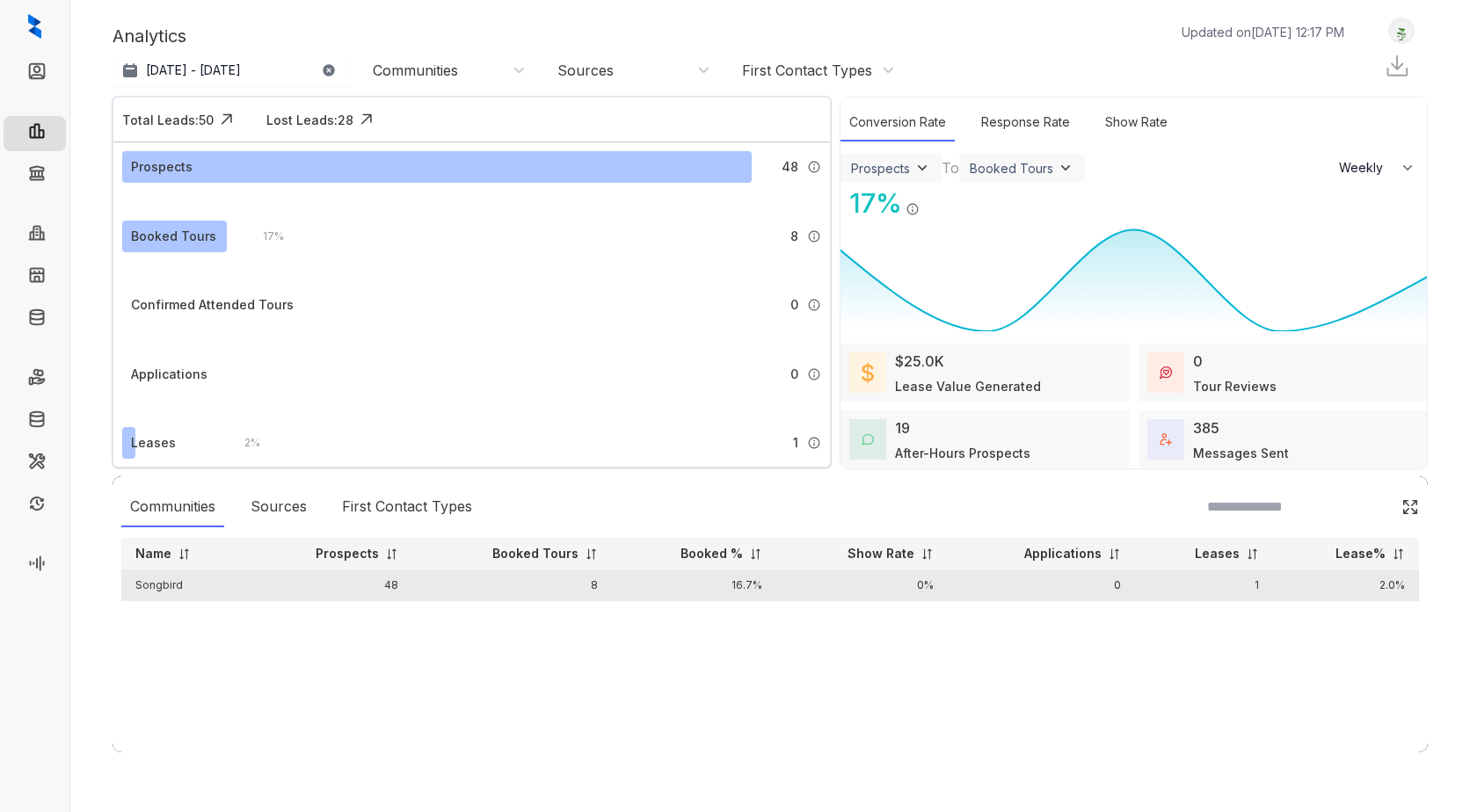
click at [151, 585] on td "Songbird" at bounding box center [183, 585] width 125 height 32
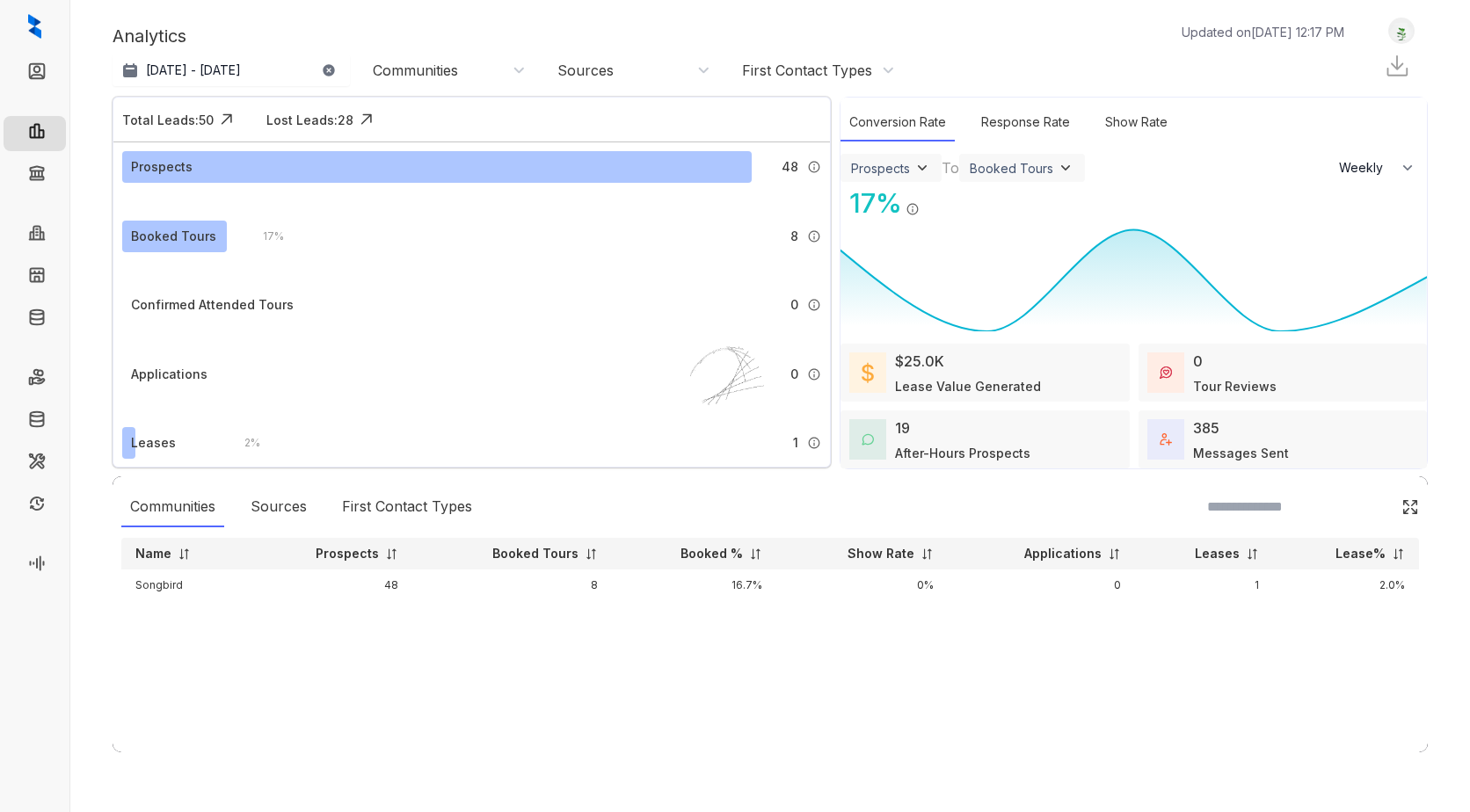
click at [823, 457] on img at bounding box center [735, 397] width 176 height 176
click at [558, 795] on div "Loading..." at bounding box center [771, 795] width 1316 height 0
click at [641, 32] on div "Analytics Updated on Oct 11, 2025, 12:17 PM" at bounding box center [737, 35] width 1250 height 26
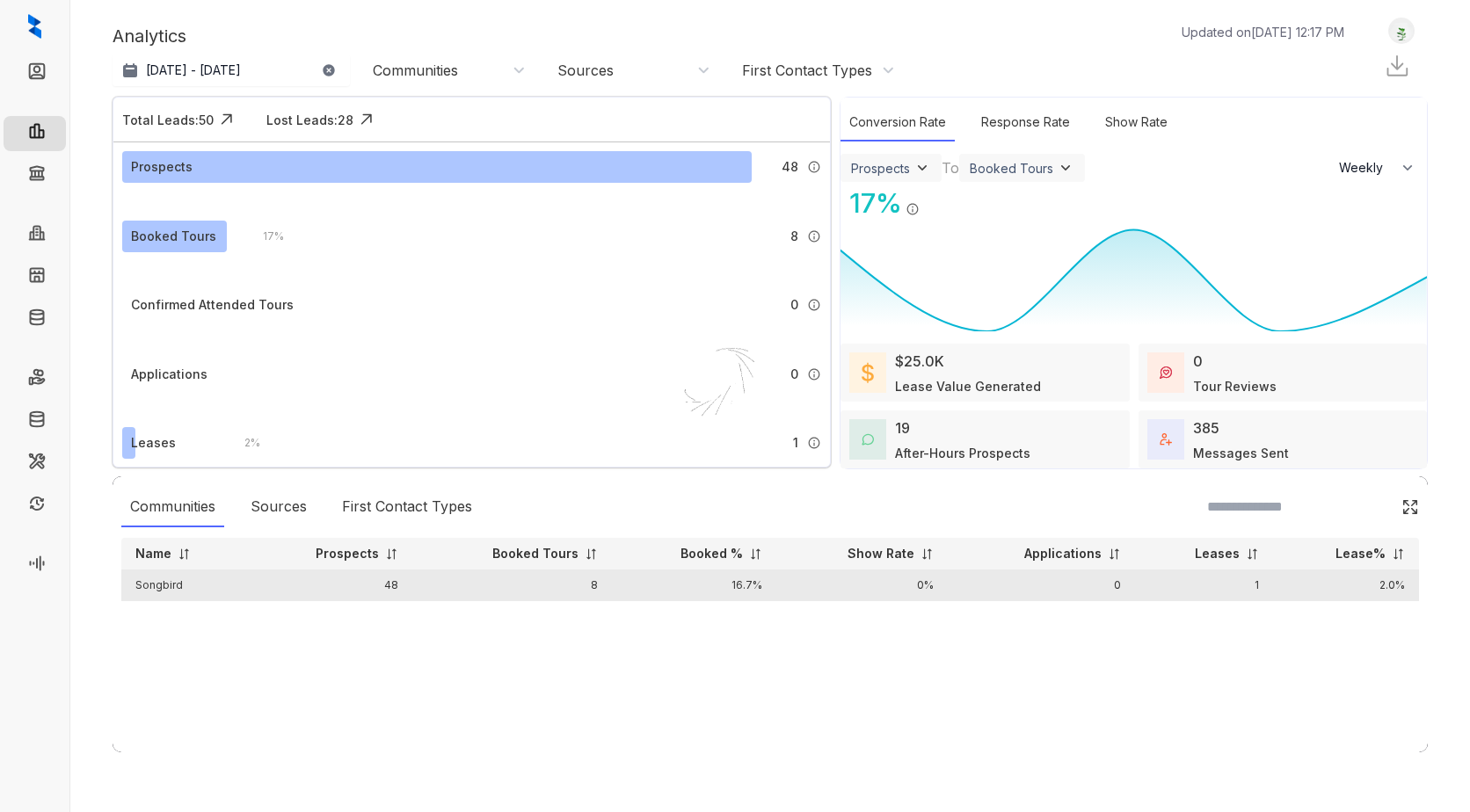
click at [171, 579] on td "Songbird" at bounding box center [183, 585] width 125 height 32
